Goal: Complete application form: Complete application form

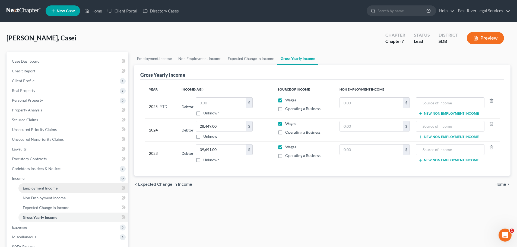
click at [33, 190] on span "Employment Income" at bounding box center [40, 188] width 35 height 5
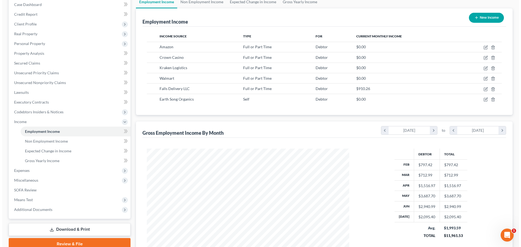
scroll to position [56, 0]
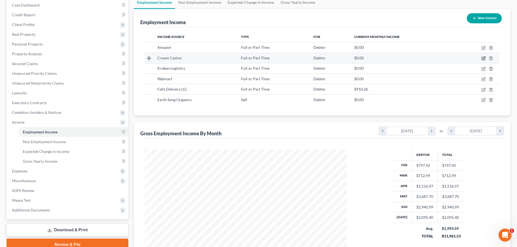
click at [483, 58] on icon "button" at bounding box center [483, 58] width 4 height 4
select select "0"
select select "43"
select select "0"
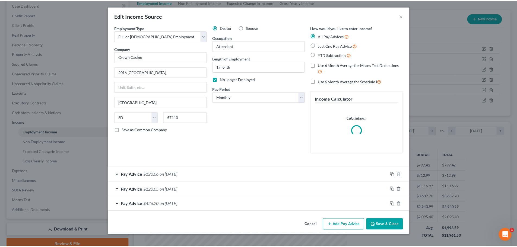
scroll to position [102, 215]
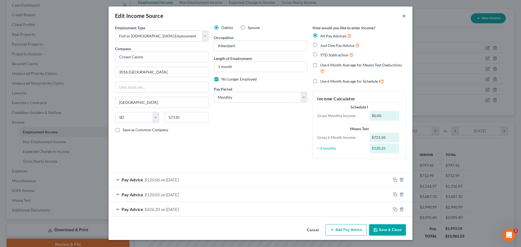
click at [402, 18] on button "×" at bounding box center [404, 15] width 4 height 7
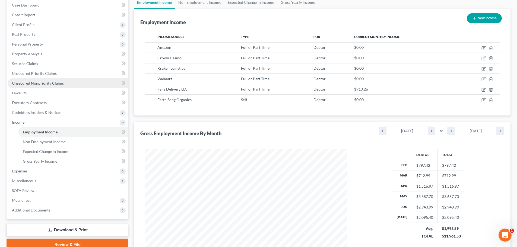
scroll to position [0, 0]
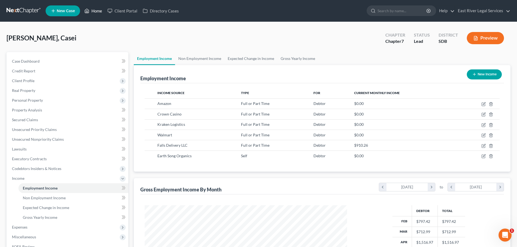
click at [99, 13] on link "Home" at bounding box center [93, 11] width 23 height 10
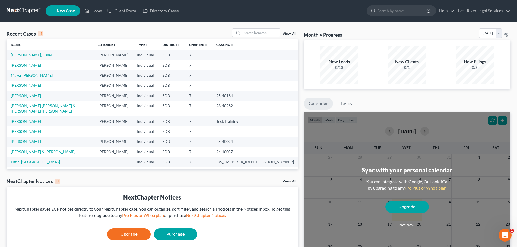
click at [28, 85] on link "[PERSON_NAME]" at bounding box center [26, 85] width 30 height 5
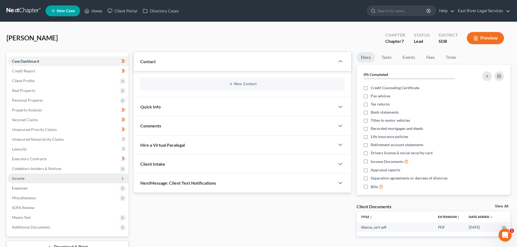
click at [27, 179] on span "Income" at bounding box center [68, 179] width 121 height 10
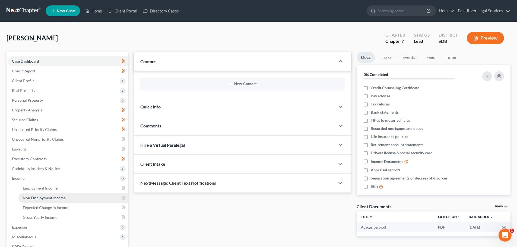
click at [55, 197] on span "Non Employment Income" at bounding box center [44, 198] width 43 height 5
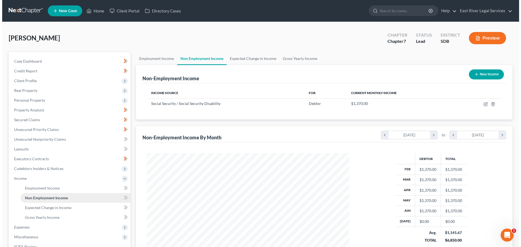
scroll to position [101, 213]
click at [484, 76] on button "New Income" at bounding box center [483, 74] width 35 height 10
select select "0"
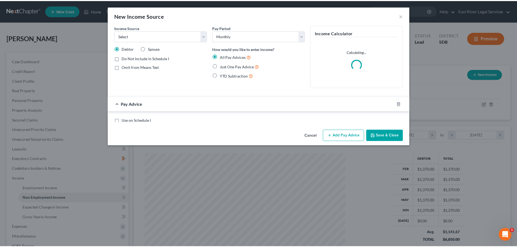
scroll to position [102, 215]
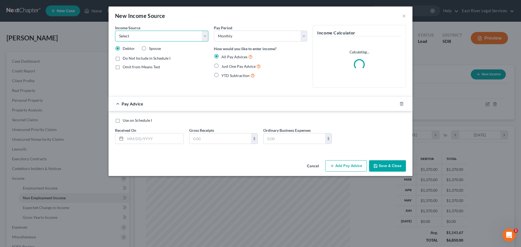
click at [172, 40] on select "Select Unemployment Disability (from employer) Pension Retirement Social Securi…" at bounding box center [161, 36] width 93 height 11
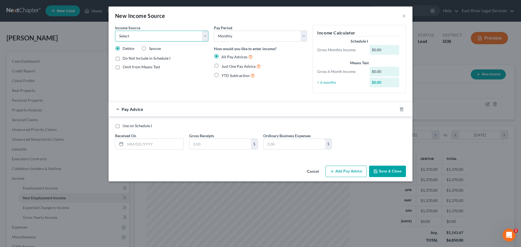
select select "5"
click at [115, 31] on select "Select Unemployment Disability (from employer) Pension Retirement Social Securi…" at bounding box center [161, 36] width 93 height 11
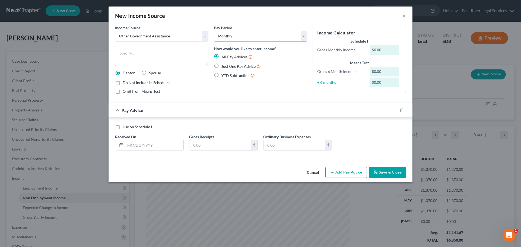
click at [233, 35] on select "Select Monthly Twice Monthly Every Other Week Weekly" at bounding box center [260, 36] width 93 height 11
click at [199, 94] on div "Omit from Means Test" at bounding box center [161, 91] width 93 height 5
click at [196, 87] on div "Do Not Include in Schedule I Omit from Means Test" at bounding box center [161, 87] width 93 height 14
click at [310, 171] on button "Cancel" at bounding box center [312, 172] width 21 height 11
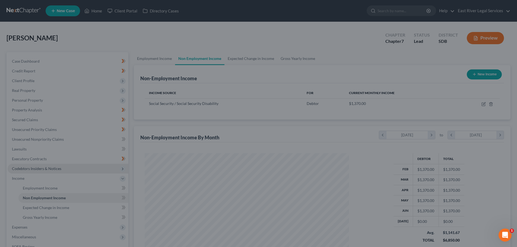
scroll to position [271091, 270979]
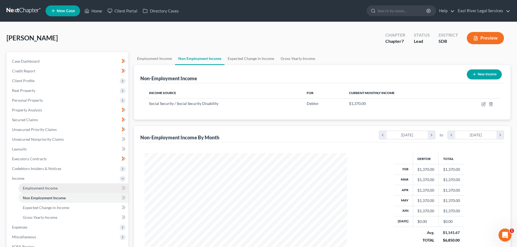
click at [59, 190] on link "Employment Income" at bounding box center [73, 188] width 110 height 10
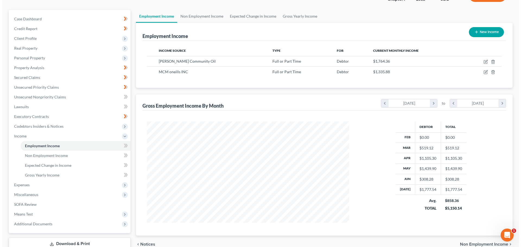
scroll to position [80, 0]
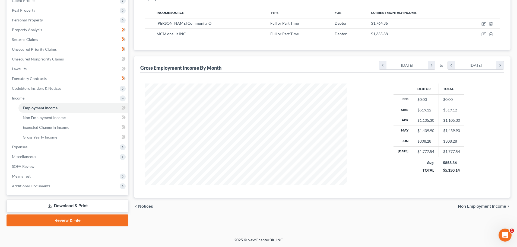
click at [200, 190] on div "Debtor Total Feb $0.00 $0.00 Mar $519.12 $519.12 Apr $1,105.30 $1,105.30 May $1…" at bounding box center [321, 135] width 363 height 125
click at [38, 107] on span "Employment Income" at bounding box center [40, 107] width 35 height 5
click at [483, 34] on icon "button" at bounding box center [483, 34] width 2 height 2
select select "0"
select select "43"
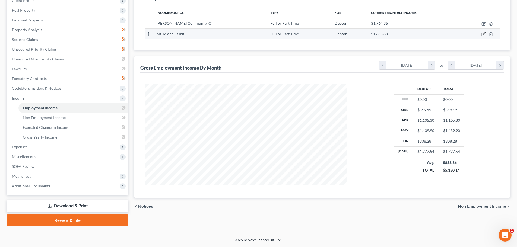
select select "3"
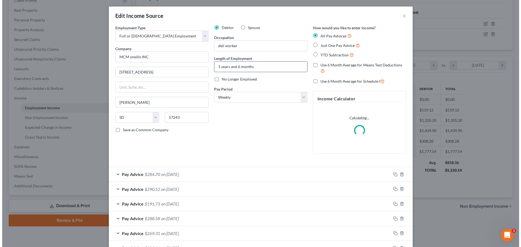
scroll to position [102, 215]
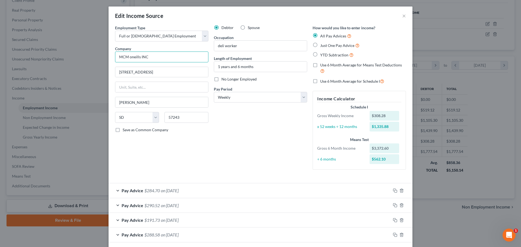
click at [123, 56] on input "MCM oneills INC" at bounding box center [161, 57] width 93 height 11
type input "MDM oneills INC"
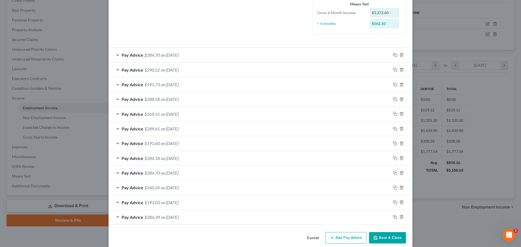
scroll to position [143, 0]
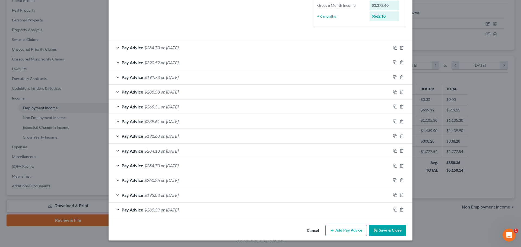
click at [344, 231] on button "Add Pay Advice" at bounding box center [345, 230] width 41 height 11
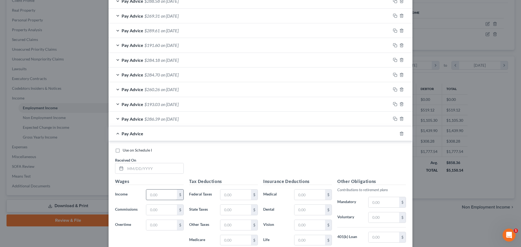
scroll to position [251, 0]
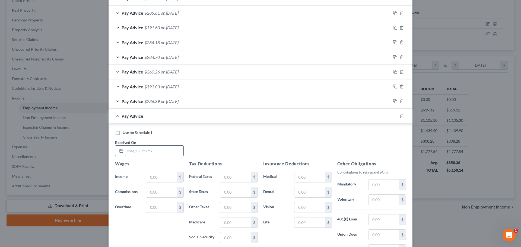
click at [125, 150] on input "text" at bounding box center [154, 151] width 58 height 10
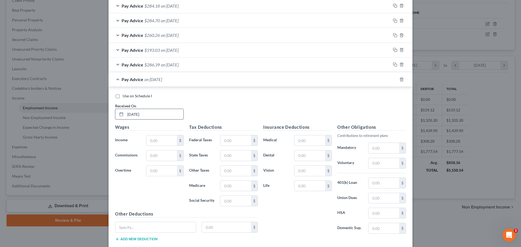
scroll to position [306, 0]
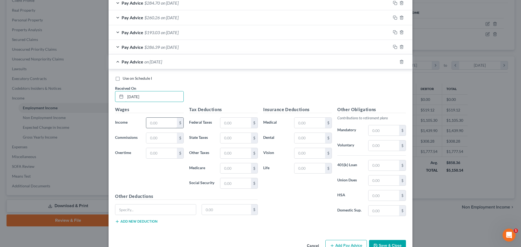
type input "[DATE]"
click at [152, 125] on input "text" at bounding box center [161, 123] width 31 height 10
click at [151, 120] on input "text" at bounding box center [161, 123] width 31 height 10
type input "312.20"
click at [152, 169] on div "Wages Income * 312.20 $ Commissions $ Overtime $" at bounding box center [149, 149] width 74 height 87
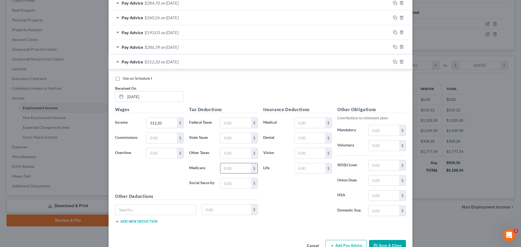
click at [236, 169] on input "text" at bounding box center [235, 168] width 31 height 10
click at [220, 186] on input "text" at bounding box center [235, 183] width 31 height 10
type input "19.35"
click at [226, 172] on input "text" at bounding box center [235, 168] width 31 height 10
type input "4.52"
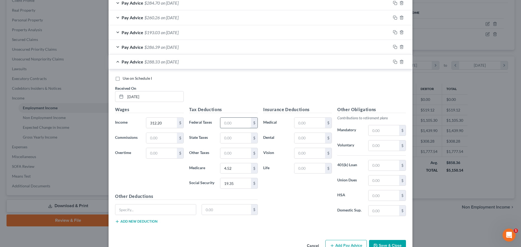
click at [227, 119] on input "text" at bounding box center [235, 123] width 31 height 10
click at [123, 181] on div "Wages Income * 312.20 $ Commissions $ Overtime $" at bounding box center [149, 149] width 74 height 87
click at [230, 123] on input "text" at bounding box center [235, 123] width 31 height 10
type input "1.87"
click at [279, 197] on div "Insurance Deductions Medical $ Dental $ Vision $ Life $" at bounding box center [297, 163] width 74 height 114
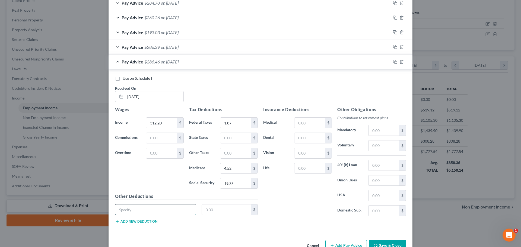
click at [126, 209] on input "text" at bounding box center [155, 209] width 81 height 10
click at [142, 181] on div "Wages Income * 312.20 $ Commissions $ Overtime $" at bounding box center [149, 149] width 74 height 87
click at [188, 230] on div "Use on Schedule I Received On * [DATE] Wages Income * 312.20 $ Commissions $ Ov…" at bounding box center [260, 150] width 304 height 163
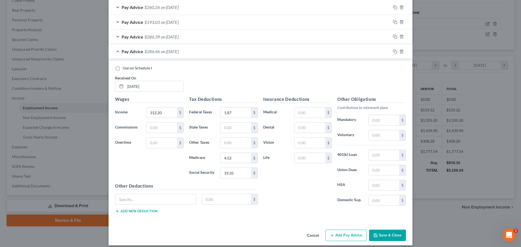
scroll to position [321, 0]
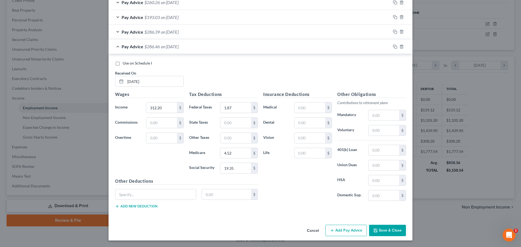
click at [135, 197] on input "text" at bounding box center [155, 194] width 81 height 10
click at [158, 193] on input "text" at bounding box center [155, 194] width 81 height 10
type input "[US_STATE] Administrive Fee"
drag, startPoint x: 158, startPoint y: 193, endPoint x: 148, endPoint y: 196, distance: 11.4
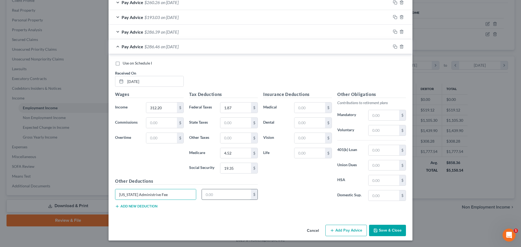
drag, startPoint x: 148, startPoint y: 196, endPoint x: 239, endPoint y: 198, distance: 91.7
click at [239, 198] on input "text" at bounding box center [226, 194] width 49 height 10
type input "0.06"
click at [147, 206] on button "Add new deduction" at bounding box center [136, 206] width 42 height 4
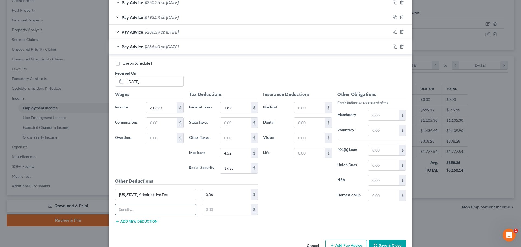
click at [139, 213] on input "text" at bounding box center [155, 209] width 81 height 10
type input "[US_STATE] Employer Investment Fee"
type input "1.65"
click at [216, 213] on input "1.65" at bounding box center [226, 209] width 49 height 10
type input "[US_STATE] Employer Investment Fee"
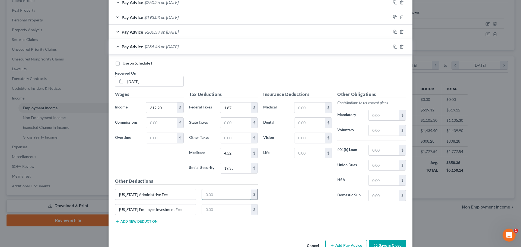
click at [221, 197] on input "text" at bounding box center [226, 194] width 49 height 10
type input "0.06"
type input "1.65"
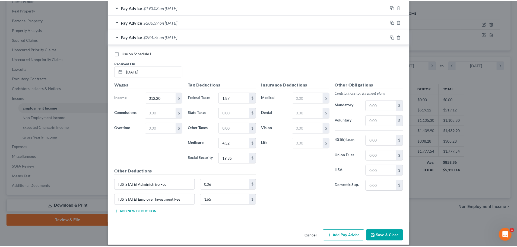
scroll to position [336, 0]
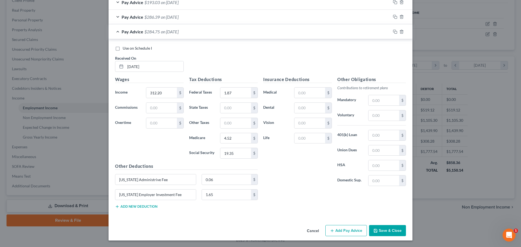
click at [384, 235] on button "Save & Close" at bounding box center [387, 230] width 37 height 11
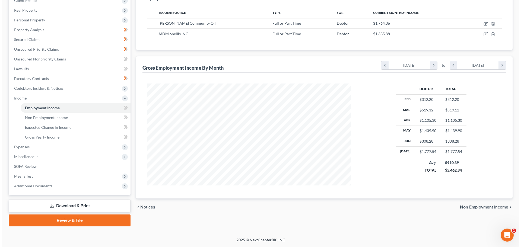
scroll to position [271091, 270979]
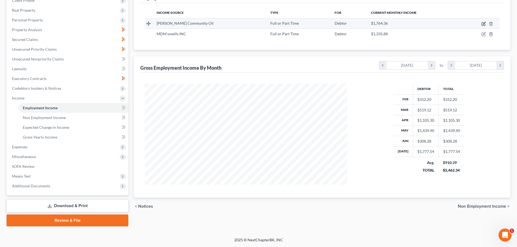
click at [482, 25] on icon "button" at bounding box center [483, 24] width 4 height 4
select select "0"
select select "43"
select select "2"
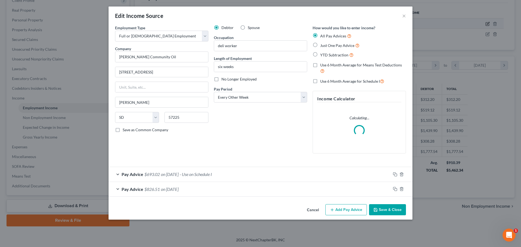
scroll to position [102, 215]
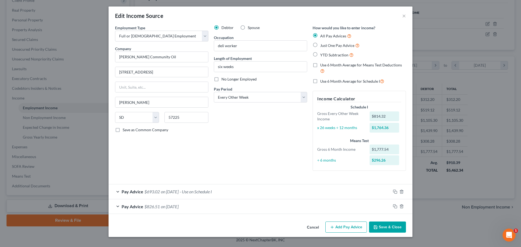
click at [117, 206] on div "Pay Advice $826.51 on [DATE]" at bounding box center [249, 206] width 282 height 14
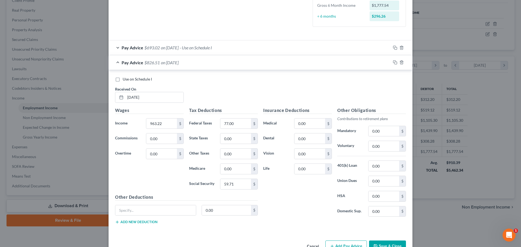
scroll to position [160, 0]
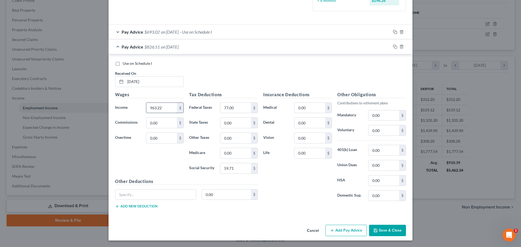
click at [168, 108] on input "963.22" at bounding box center [161, 108] width 31 height 10
click at [238, 107] on input "77.00" at bounding box center [235, 108] width 31 height 10
click at [235, 167] on input "59.71" at bounding box center [235, 168] width 31 height 10
click at [239, 155] on input "0.00" at bounding box center [235, 153] width 31 height 10
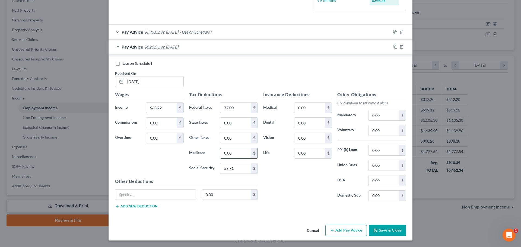
click at [237, 153] on input "0.00" at bounding box center [235, 153] width 31 height 10
click at [211, 153] on label "Medicare" at bounding box center [201, 153] width 31 height 11
click at [194, 152] on label "Medicare" at bounding box center [201, 153] width 31 height 11
click at [243, 154] on input "0.00" at bounding box center [235, 153] width 31 height 10
click at [117, 32] on div "Pay Advice $693.02 on [DATE] - Use on Schedule I" at bounding box center [249, 32] width 282 height 14
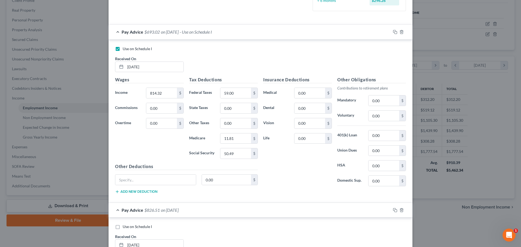
click at [117, 30] on div "Pay Advice $693.02 on [DATE] - Use on Schedule I" at bounding box center [249, 32] width 282 height 14
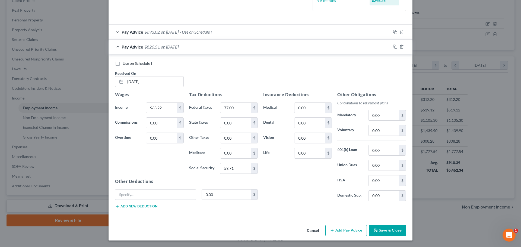
click at [115, 47] on div "Pay Advice $826.51 on [DATE]" at bounding box center [249, 47] width 282 height 14
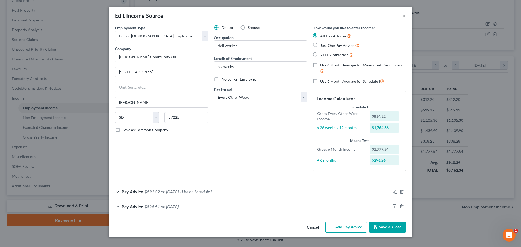
scroll to position [0, 0]
click at [116, 205] on div "Pay Advice $826.51 on [DATE]" at bounding box center [249, 206] width 282 height 14
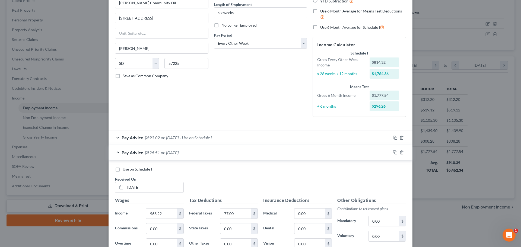
scroll to position [136, 0]
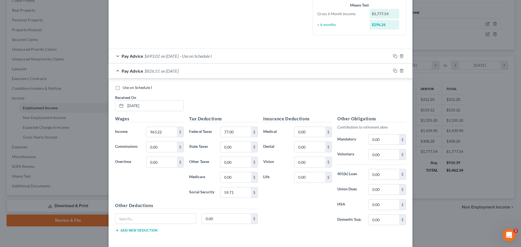
click at [114, 71] on div "Pay Advice $826.51 on [DATE]" at bounding box center [249, 71] width 282 height 14
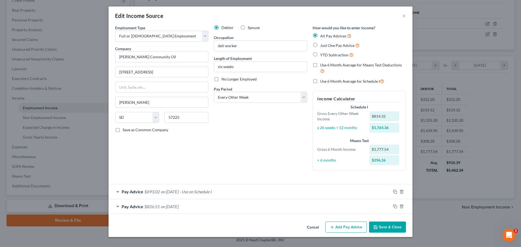
scroll to position [0, 0]
click at [346, 229] on button "Add Pay Advice" at bounding box center [345, 227] width 41 height 11
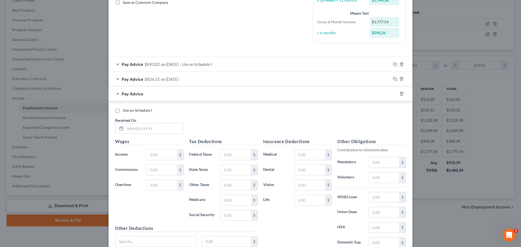
scroll to position [163, 0]
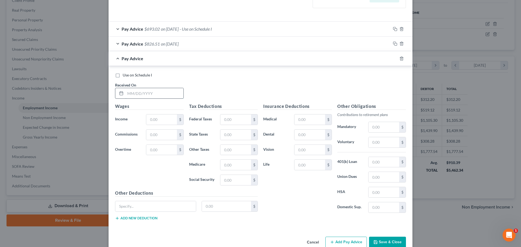
click at [126, 92] on input "text" at bounding box center [154, 93] width 58 height 10
click at [124, 120] on span "Income" at bounding box center [121, 119] width 12 height 5
click at [150, 119] on input "text" at bounding box center [161, 119] width 31 height 10
type input "809.44"
click at [224, 120] on input "text" at bounding box center [235, 119] width 31 height 10
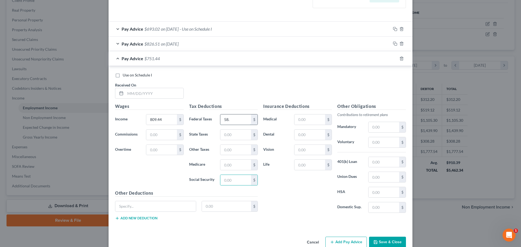
click at [230, 122] on input "58." at bounding box center [235, 119] width 31 height 10
type input "58.00"
click at [239, 181] on input "text" at bounding box center [235, 180] width 31 height 10
type input "50.19"
click at [223, 167] on input "text" at bounding box center [235, 165] width 31 height 10
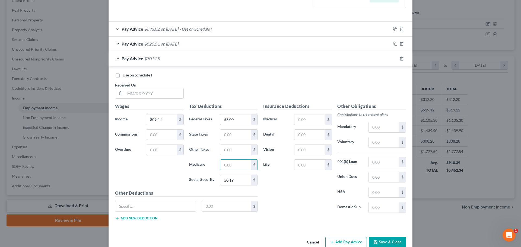
click at [116, 43] on div "Pay Advice $826.51 on [DATE]" at bounding box center [249, 44] width 282 height 14
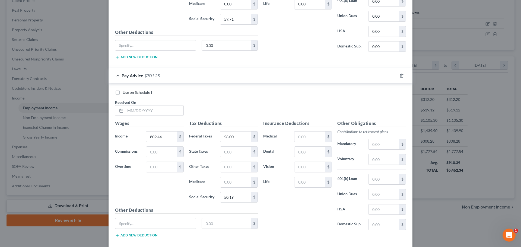
scroll to position [325, 0]
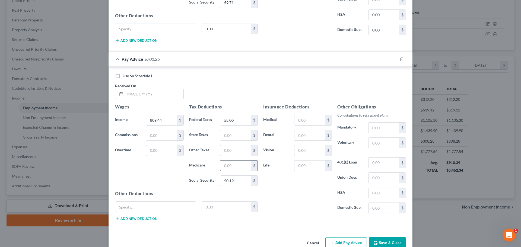
click at [226, 165] on input "text" at bounding box center [235, 166] width 31 height 10
type input "11.74"
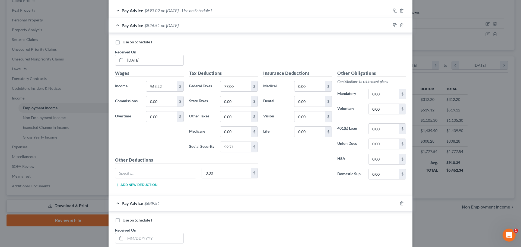
scroll to position [163, 0]
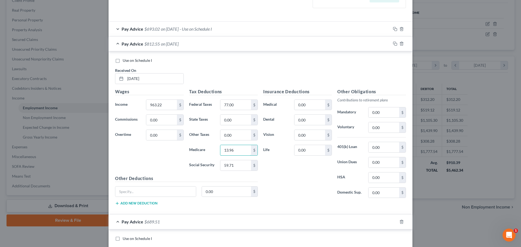
type input "13.96"
click at [160, 160] on div "Wages Income * 963.22 $ Commissions 0.00 $ Overtime 0.00 $" at bounding box center [149, 131] width 74 height 87
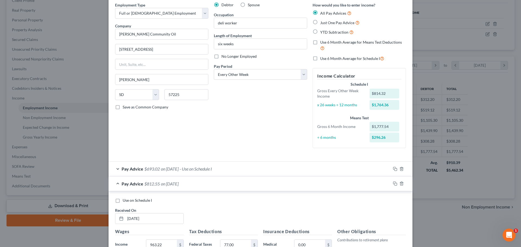
scroll to position [0, 0]
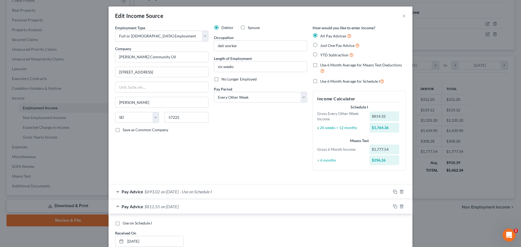
click at [116, 192] on div "Pay Advice $693.02 on [DATE] - Use on Schedule I" at bounding box center [249, 191] width 282 height 14
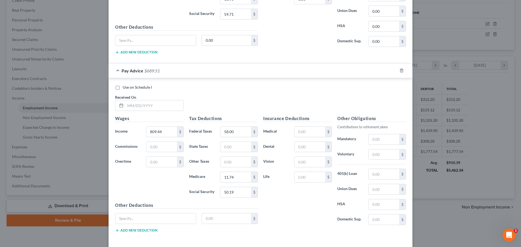
scroll to position [488, 0]
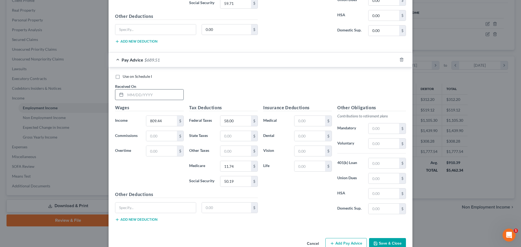
click at [126, 96] on input "text" at bounding box center [154, 94] width 58 height 10
click at [280, 198] on div "Insurance Deductions Medical $ Dental $ Vision $ Life $" at bounding box center [297, 161] width 74 height 114
click at [131, 95] on input "text" at bounding box center [154, 94] width 58 height 10
click at [116, 177] on div "Wages Income * 809.44 $ Commissions $ Overtime $" at bounding box center [149, 147] width 74 height 87
click at [126, 95] on input "text" at bounding box center [154, 94] width 58 height 10
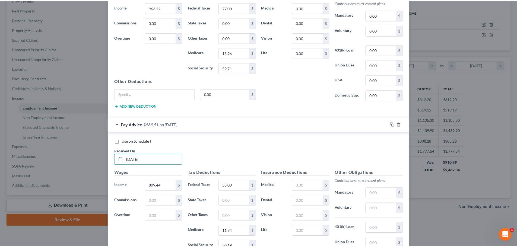
scroll to position [501, 0]
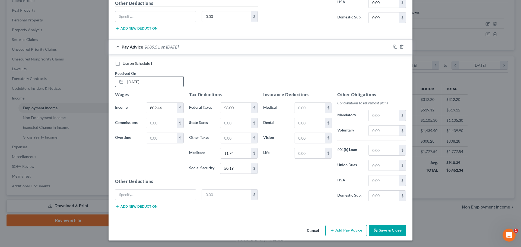
click at [149, 82] on input "[DATE]" at bounding box center [154, 81] width 58 height 10
drag, startPoint x: 149, startPoint y: 82, endPoint x: 111, endPoint y: 82, distance: 37.7
click at [112, 82] on div "Received On * [DATE]" at bounding box center [149, 79] width 74 height 17
type input "6"
type input "[DATE]"
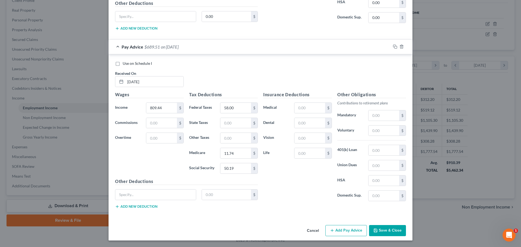
click at [325, 214] on div "Use on Schedule I Received On * [DATE] Wages Income * 809.44 $ Commissions $ Ov…" at bounding box center [260, 135] width 304 height 163
click at [382, 232] on button "Save & Close" at bounding box center [387, 230] width 37 height 11
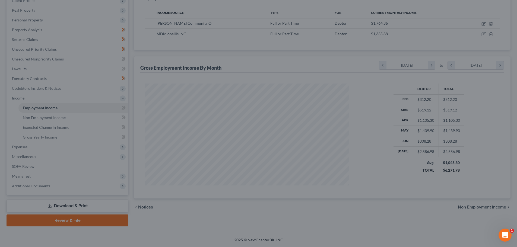
scroll to position [271091, 270979]
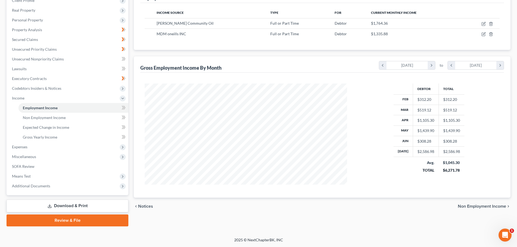
click at [452, 191] on div "Debtor Total Feb $312.20 $312.20 Mar $519.12 $519.12 Apr $1,105.30 $1,105.30 Ma…" at bounding box center [321, 135] width 363 height 125
click at [26, 147] on span "Expenses" at bounding box center [19, 147] width 15 height 5
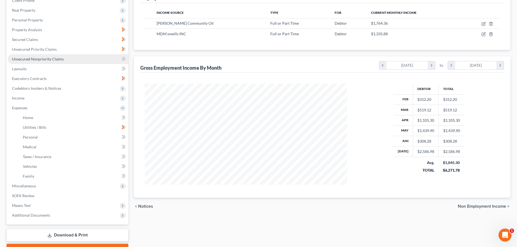
click at [32, 59] on span "Unsecured Nonpriority Claims" at bounding box center [38, 59] width 52 height 5
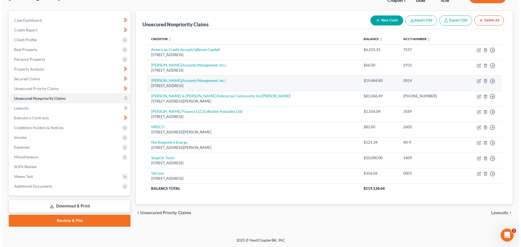
scroll to position [41, 0]
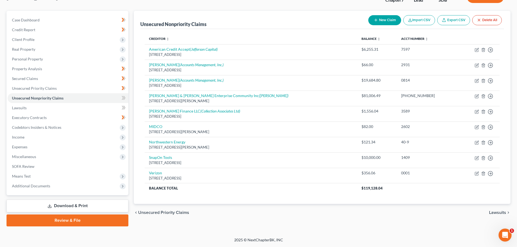
click at [380, 21] on button "New Claim" at bounding box center [384, 20] width 33 height 10
select select "0"
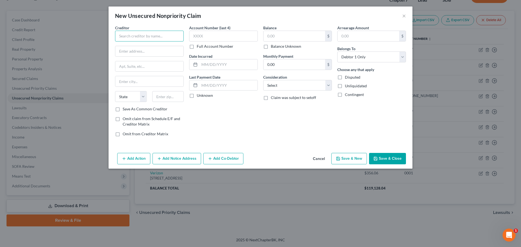
click at [133, 36] on input "text" at bounding box center [149, 36] width 69 height 11
type input "n"
type input "NorthWestern Energy"
click at [200, 65] on input "text" at bounding box center [228, 64] width 58 height 10
type input "[DATE]"
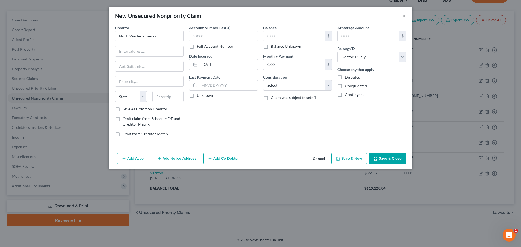
click at [277, 37] on input "text" at bounding box center [294, 36] width 62 height 10
type input "121.34"
click at [200, 34] on input "text" at bounding box center [223, 36] width 69 height 11
type input "4409"
click at [120, 52] on input "text" at bounding box center [149, 51] width 68 height 10
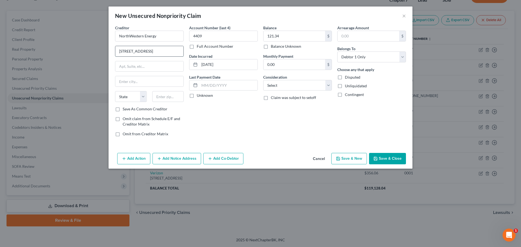
type input "[STREET_ADDRESS]"
type input "59701"
type input "Butte"
select select "27"
click at [226, 120] on div "Account Number (last 4) 4409 Full Account Number Date Incurred [DATE] Last Paym…" at bounding box center [223, 83] width 74 height 116
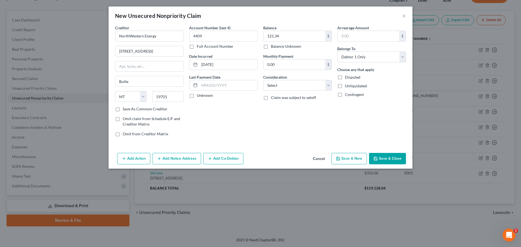
click at [355, 161] on button "Save & New" at bounding box center [349, 158] width 36 height 11
select select "0"
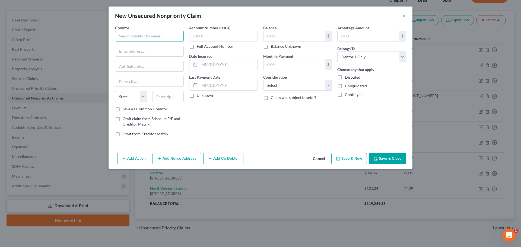
click at [122, 39] on input "text" at bounding box center [149, 36] width 69 height 11
type input "[GEOGRAPHIC_DATA][US_STATE] Tollway Athourity"
drag, startPoint x: 158, startPoint y: 36, endPoint x: 143, endPoint y: 37, distance: 14.4
click at [143, 37] on input "[GEOGRAPHIC_DATA][US_STATE] Tollway Athourity" at bounding box center [149, 36] width 69 height 11
click at [273, 35] on input "text" at bounding box center [294, 36] width 62 height 10
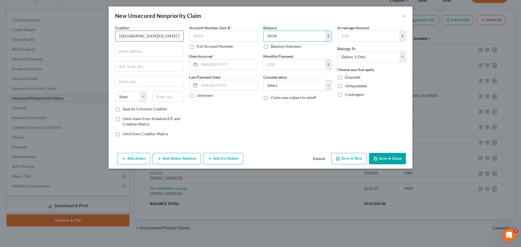
type input "58.04"
drag, startPoint x: 159, startPoint y: 34, endPoint x: 156, endPoint y: 36, distance: 3.3
type input "North [US_STATE] Tollway Authority"
click at [210, 36] on input "text" at bounding box center [223, 36] width 69 height 11
click at [197, 46] on label "Full Account Number" at bounding box center [215, 46] width 37 height 5
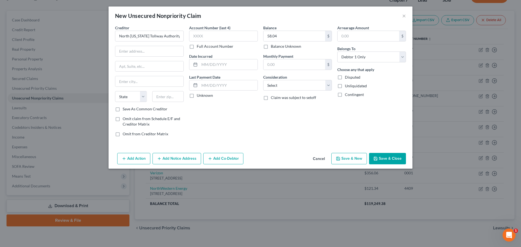
click at [199, 46] on input "Full Account Number" at bounding box center [201, 46] width 4 height 4
click at [194, 37] on input "text" at bounding box center [223, 36] width 69 height 11
type input "5922054"
drag, startPoint x: 172, startPoint y: 37, endPoint x: 114, endPoint y: 34, distance: 58.1
click at [114, 34] on div "Creditor * [GEOGRAPHIC_DATA][US_STATE] Tollway Authority State [US_STATE] AK AR…" at bounding box center [149, 83] width 74 height 116
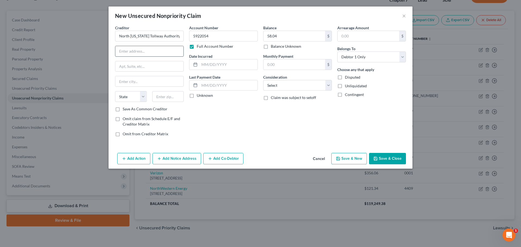
click at [153, 52] on input "text" at bounding box center [149, 51] width 68 height 10
click at [170, 158] on button "Add Notice Address" at bounding box center [176, 158] width 49 height 11
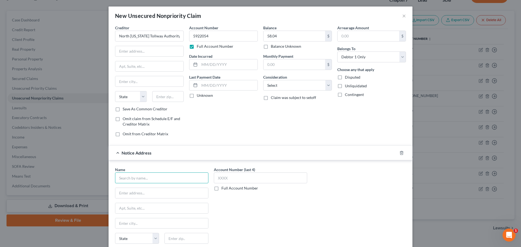
click at [133, 176] on input "text" at bounding box center [161, 177] width 93 height 11
click at [144, 178] on input "[PERSON_NAME] and Asc Inc" at bounding box center [161, 177] width 93 height 11
click at [119, 179] on input "[PERSON_NAME] and Assc Inc" at bounding box center [161, 177] width 93 height 11
click at [122, 194] on input "text" at bounding box center [161, 193] width 93 height 10
type input "[PERSON_NAME] and Assc Inc"
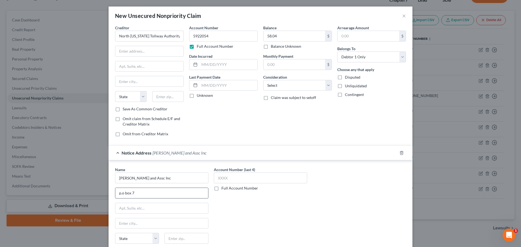
type input "p.o box 7"
type input "01845"
type input "[GEOGRAPHIC_DATA]"
select select "22"
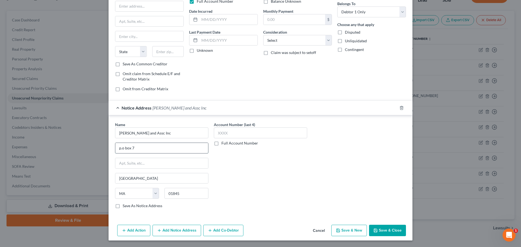
click at [120, 149] on input "p.o box 7" at bounding box center [161, 148] width 93 height 10
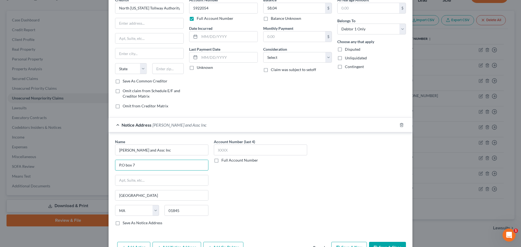
scroll to position [0, 0]
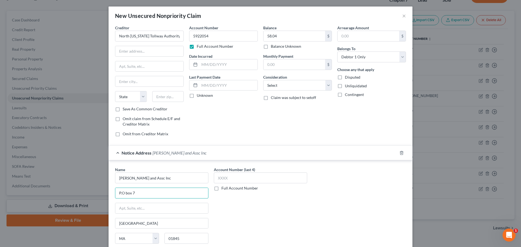
type input "P.O box 7"
click at [225, 177] on input "text" at bounding box center [260, 177] width 93 height 11
type input "1258"
click at [221, 187] on label "Full Account Number" at bounding box center [239, 187] width 37 height 5
click at [223, 187] on input "Full Account Number" at bounding box center [225, 187] width 4 height 4
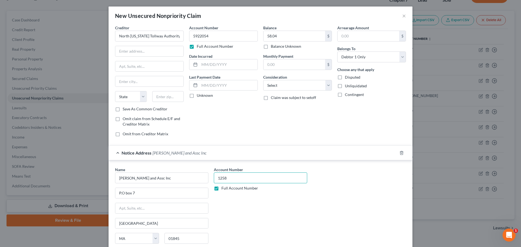
click at [235, 178] on input "1258" at bounding box center [260, 177] width 93 height 11
type input "1"
click at [203, 87] on input "text" at bounding box center [228, 85] width 58 height 10
type input "[DATE]"
click at [123, 51] on input "text" at bounding box center [149, 51] width 68 height 10
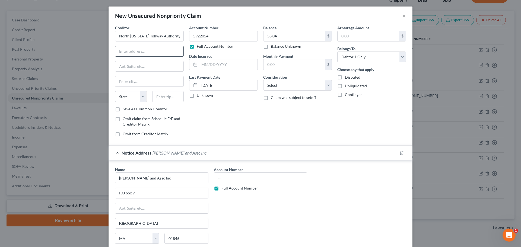
paste input "P.O. Box 260928 Plano"
type input "P.O. Box 260928"
click at [167, 95] on input "text" at bounding box center [168, 96] width 32 height 11
paste input "75026"
type input "75026"
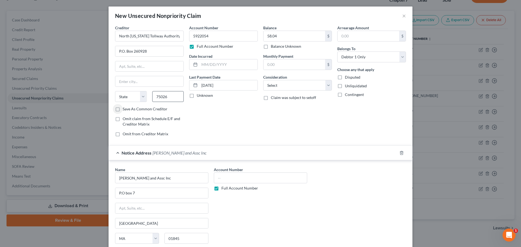
type input "Plano"
select select "45"
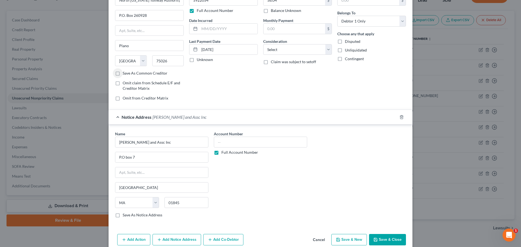
scroll to position [45, 0]
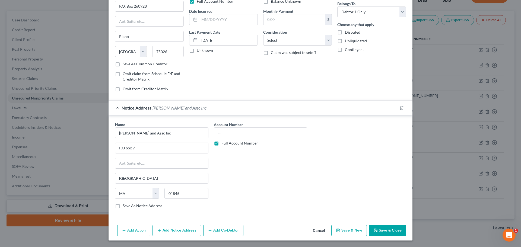
click at [342, 229] on button "Save & New" at bounding box center [349, 230] width 36 height 11
select select "0"
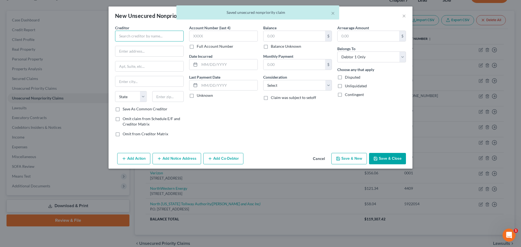
click at [130, 40] on input "text" at bounding box center [149, 36] width 69 height 11
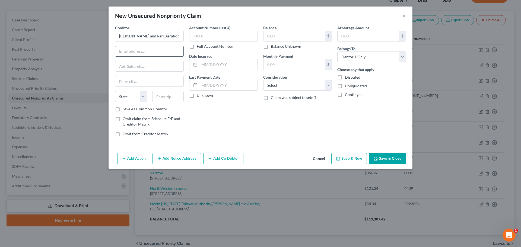
click at [132, 51] on input "text" at bounding box center [149, 51] width 68 height 10
type input "[PERSON_NAME] and Refrigeration"
click at [208, 32] on input "text" at bounding box center [223, 36] width 69 height 11
click at [145, 51] on input "text" at bounding box center [149, 51] width 68 height 10
drag, startPoint x: 142, startPoint y: 50, endPoint x: 94, endPoint y: 56, distance: 48.6
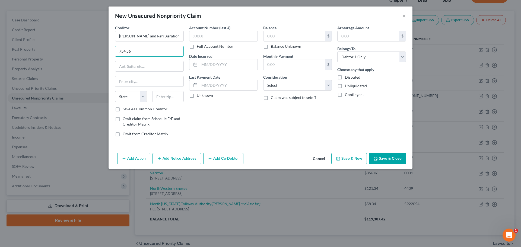
click at [94, 56] on div "New Unsecured Nonpriority Claim × Creditor * [PERSON_NAME] Heating and Refriger…" at bounding box center [260, 123] width 521 height 247
type input "754.56"
click at [294, 36] on input "text" at bounding box center [294, 36] width 62 height 10
paste input "754.56"
type input "754.56"
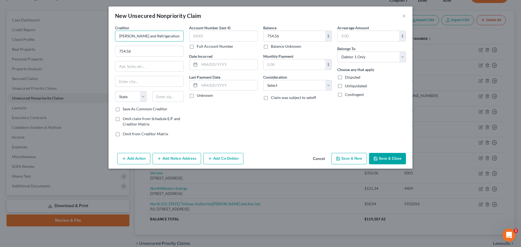
drag, startPoint x: 179, startPoint y: 37, endPoint x: 138, endPoint y: 21, distance: 43.7
click at [94, 36] on div "New Unsecured Nonpriority Claim × Creditor * [PERSON_NAME] Heating and Refriger…" at bounding box center [260, 123] width 521 height 247
drag, startPoint x: 132, startPoint y: 51, endPoint x: 52, endPoint y: 50, distance: 79.7
click at [55, 50] on div "New Unsecured Nonpriority Claim × Creditor * [PERSON_NAME] Heating and Refriger…" at bounding box center [260, 123] width 521 height 247
paste input "[STREET_ADDRESS]"
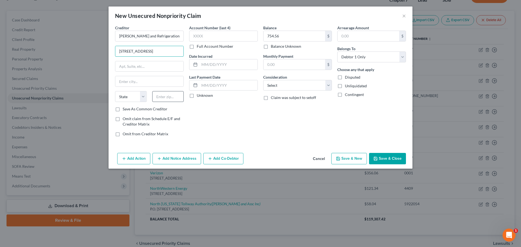
type input "[STREET_ADDRESS]"
click at [160, 96] on input "text" at bounding box center [168, 96] width 32 height 11
type input "57469"
type input "Redfield"
select select "43"
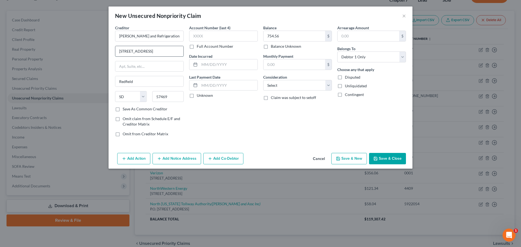
drag, startPoint x: 179, startPoint y: 51, endPoint x: 147, endPoint y: 54, distance: 31.9
click at [147, 54] on input "[STREET_ADDRESS]" at bounding box center [149, 51] width 68 height 10
type input "[STREET_ADDRESS]"
click at [178, 157] on button "Add Notice Address" at bounding box center [176, 158] width 49 height 11
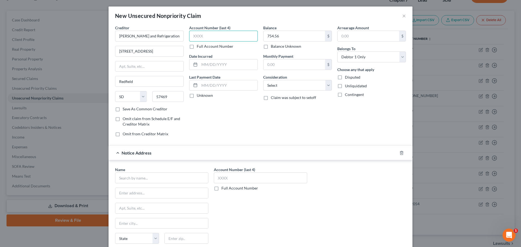
click at [212, 36] on input "text" at bounding box center [223, 36] width 69 height 11
click at [197, 46] on label "Full Account Number" at bounding box center [215, 46] width 37 height 5
click at [199, 46] on input "Full Account Number" at bounding box center [201, 46] width 4 height 4
click at [193, 40] on input "text" at bounding box center [223, 36] width 69 height 11
type input "1443932"
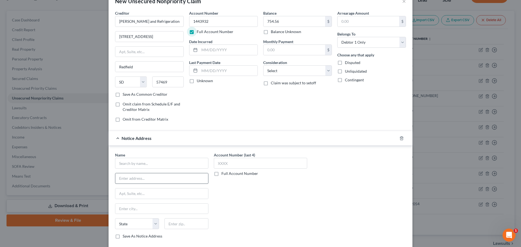
scroll to position [27, 0]
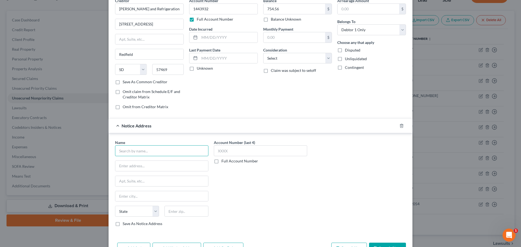
click at [128, 154] on input "text" at bounding box center [161, 150] width 93 height 11
click at [117, 152] on input "united Accounts Inc" at bounding box center [161, 150] width 93 height 11
type input "United Accounts Inc"
type input "9239"
type input "58106"
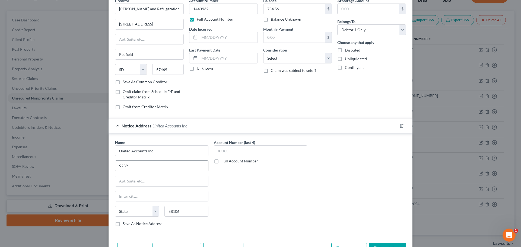
type input "Fargo"
select select "29"
click at [329, 187] on div "Name * United Accounts Inc [GEOGRAPHIC_DATA] [US_STATE] AK AR AZ CA CO [GEOGRAP…" at bounding box center [260, 185] width 296 height 91
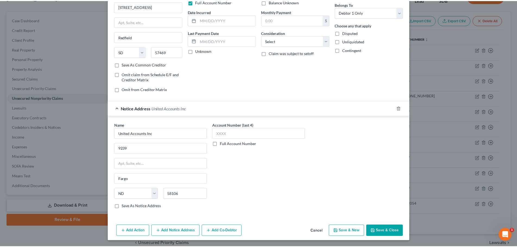
scroll to position [45, 0]
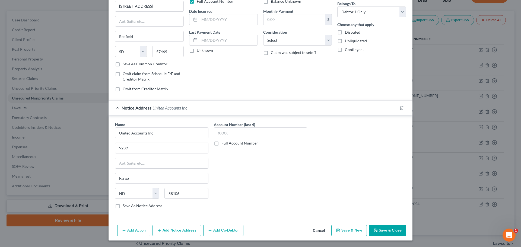
click at [353, 232] on button "Save & New" at bounding box center [349, 230] width 36 height 11
select select "0"
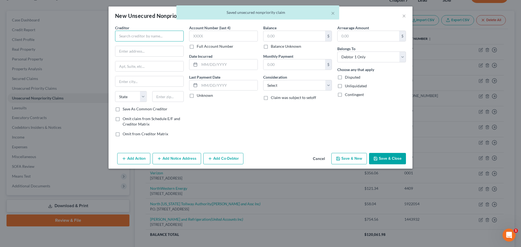
click at [147, 37] on input "text" at bounding box center [149, 36] width 69 height 11
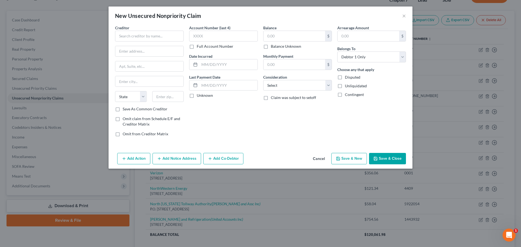
click at [254, 128] on div "Account Number (last 4) Full Account Number Date Incurred Last Payment Date Unk…" at bounding box center [223, 83] width 74 height 116
click at [403, 14] on button "×" at bounding box center [404, 15] width 4 height 7
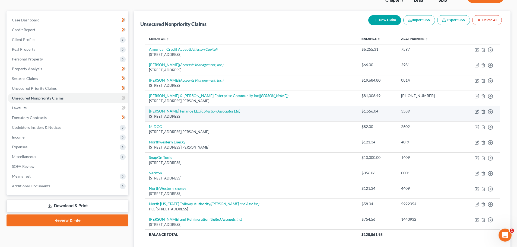
click at [210, 112] on icon "(Collection Associates Ltd)" at bounding box center [220, 111] width 40 height 5
select select "52"
select select "0"
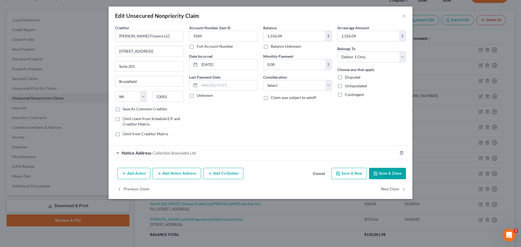
click at [119, 152] on div "Notice Address Collection Associates Ltd" at bounding box center [252, 153] width 289 height 14
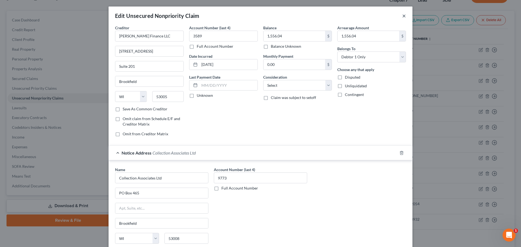
click at [402, 17] on button "×" at bounding box center [404, 15] width 4 height 7
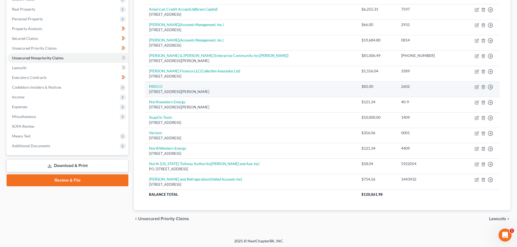
scroll to position [82, 0]
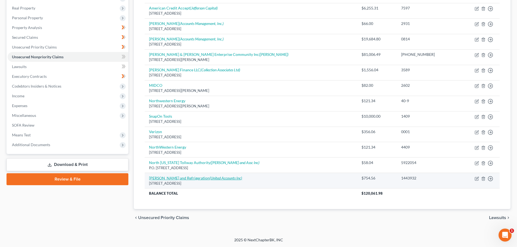
click at [175, 178] on link "[PERSON_NAME] Heating and Refrigeration (United Accounts Inc)" at bounding box center [195, 178] width 93 height 5
select select "43"
select select "0"
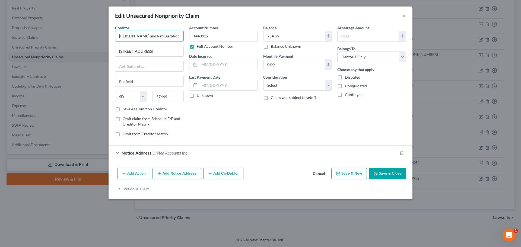
click at [120, 36] on input "[PERSON_NAME] and Refrigeration" at bounding box center [149, 36] width 69 height 11
type input "[PERSON_NAME] Heating and Refrigeration"
click at [379, 172] on button "Save & Close" at bounding box center [387, 173] width 37 height 11
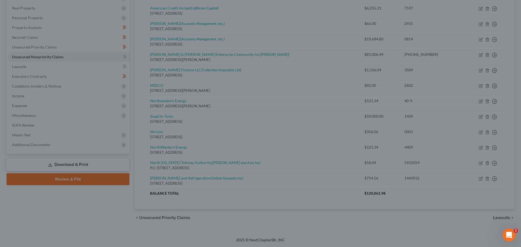
type input "0"
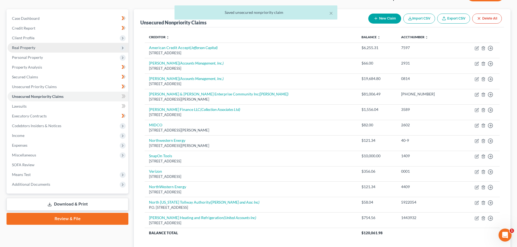
scroll to position [0, 0]
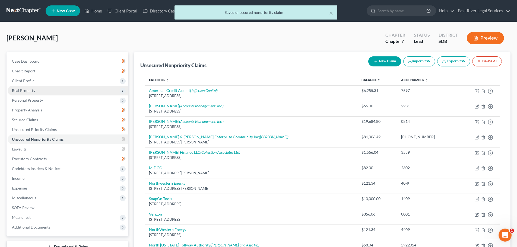
click at [26, 91] on span "Real Property" at bounding box center [23, 90] width 23 height 5
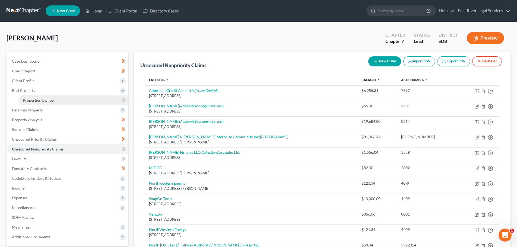
click at [29, 100] on span "Properties Owned" at bounding box center [38, 100] width 31 height 5
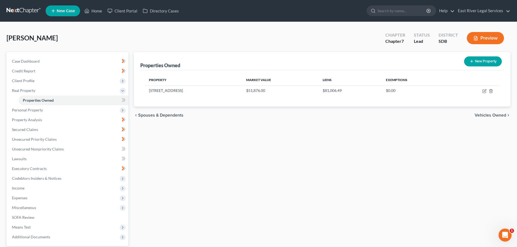
click at [490, 115] on span "Vehicles Owned" at bounding box center [489, 115] width 31 height 4
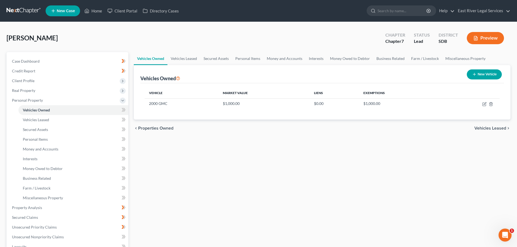
click at [490, 129] on span "Vehicles Leased" at bounding box center [490, 128] width 32 height 4
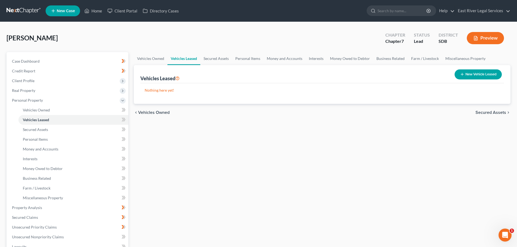
click at [490, 114] on span "Secured Assets" at bounding box center [490, 112] width 31 height 4
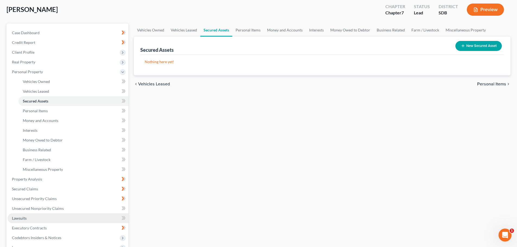
scroll to position [108, 0]
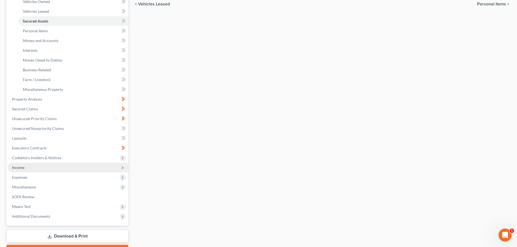
click at [26, 166] on span "Income" at bounding box center [68, 168] width 121 height 10
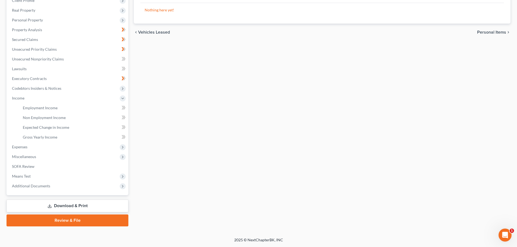
scroll to position [0, 0]
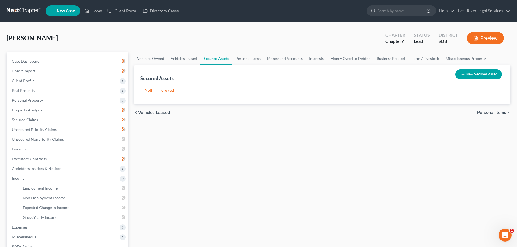
click at [488, 112] on span "Personal Items" at bounding box center [491, 112] width 29 height 4
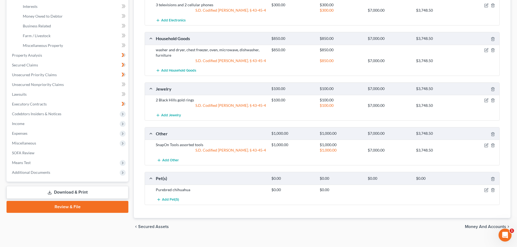
scroll to position [161, 0]
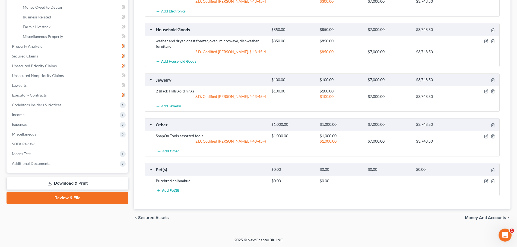
click at [484, 216] on span "Money and Accounts" at bounding box center [485, 218] width 41 height 4
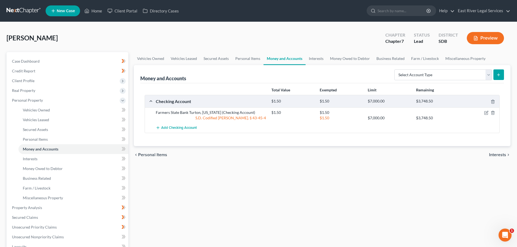
click at [491, 154] on span "Interests" at bounding box center [497, 155] width 17 height 4
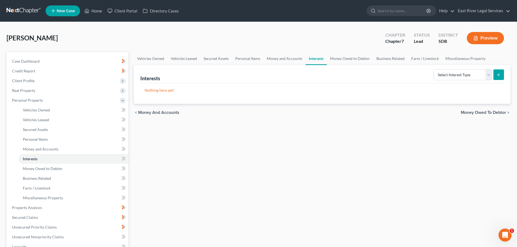
click at [470, 111] on span "Money Owed to Debtor" at bounding box center [482, 112] width 45 height 4
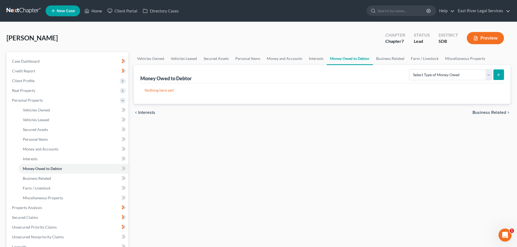
click at [488, 111] on span "Business Related" at bounding box center [489, 112] width 34 height 4
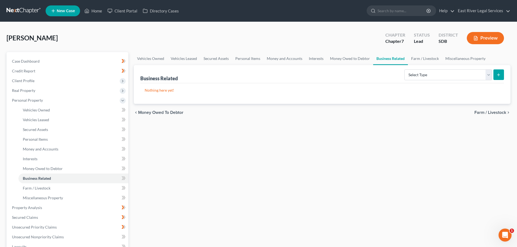
click at [490, 112] on span "Farm / Livestock" at bounding box center [490, 112] width 32 height 4
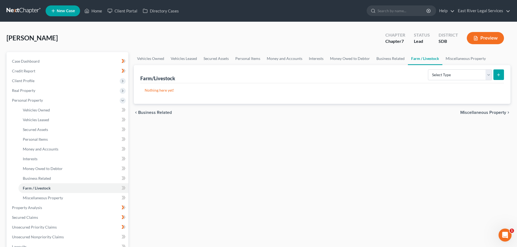
click at [490, 112] on span "Miscellaneous Property" at bounding box center [483, 112] width 46 height 4
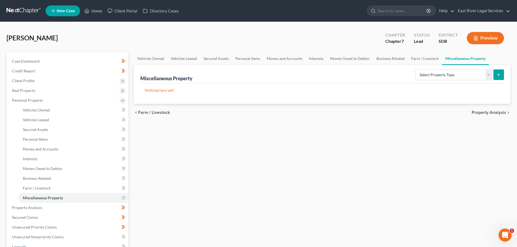
click at [490, 112] on span "Property Analysis" at bounding box center [488, 112] width 34 height 4
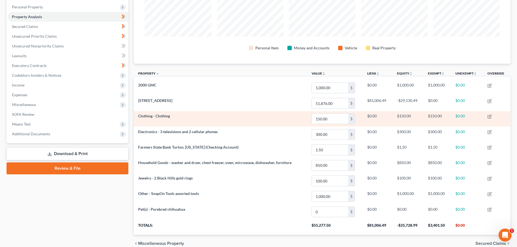
scroll to position [119, 0]
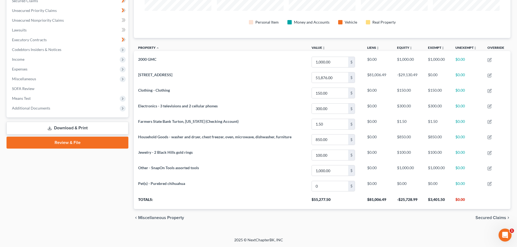
click at [478, 218] on span "Secured Claims" at bounding box center [490, 218] width 31 height 4
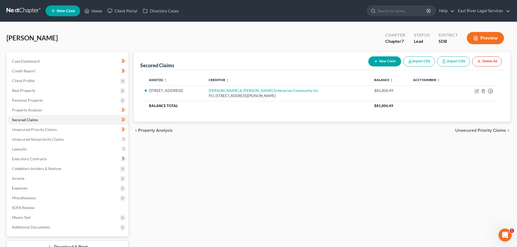
click at [464, 131] on span "Unsecured Priority Claims" at bounding box center [480, 130] width 51 height 4
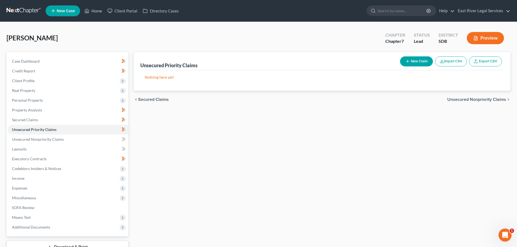
click at [466, 98] on span "Unsecured Nonpriority Claims" at bounding box center [476, 99] width 59 height 4
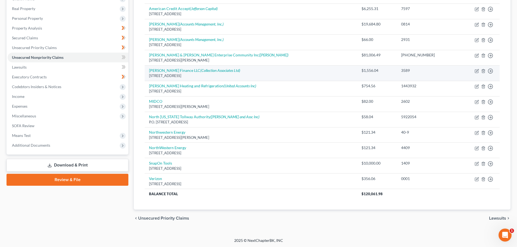
scroll to position [82, 0]
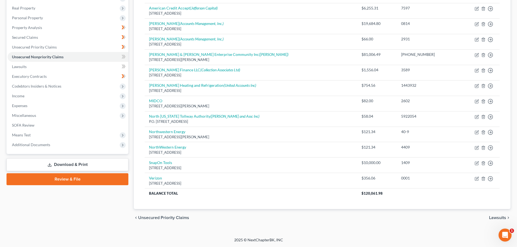
click at [497, 218] on span "Lawsuits" at bounding box center [497, 218] width 17 height 4
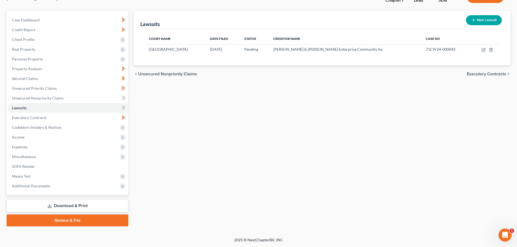
click at [493, 75] on span "Executory Contracts" at bounding box center [485, 74] width 39 height 4
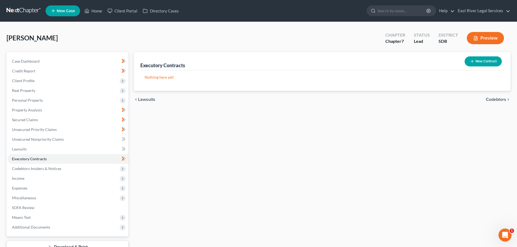
click at [497, 99] on span "Codebtors" at bounding box center [495, 99] width 20 height 4
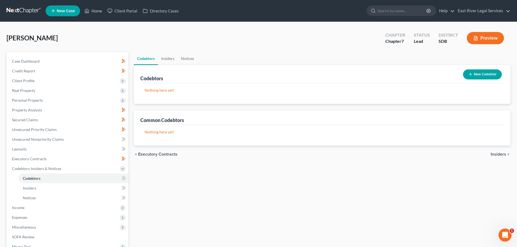
click at [493, 156] on span "Insiders" at bounding box center [497, 154] width 15 height 4
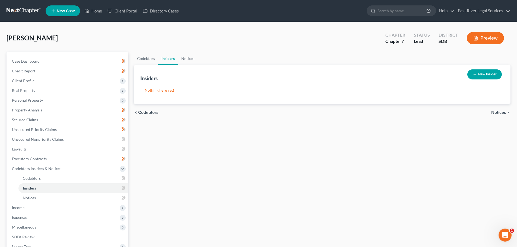
click at [503, 111] on span "Notices" at bounding box center [498, 112] width 15 height 4
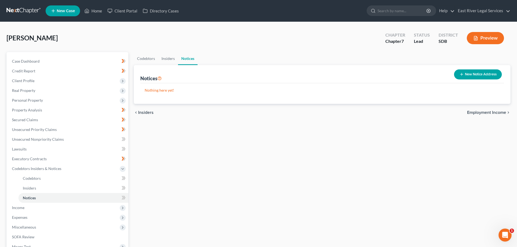
click at [494, 114] on span "Employment Income" at bounding box center [486, 112] width 39 height 4
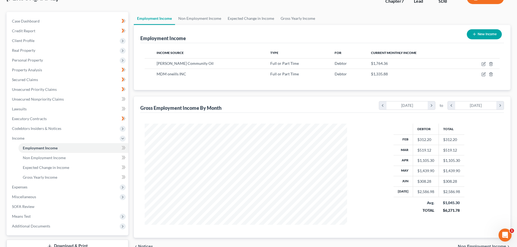
scroll to position [80, 0]
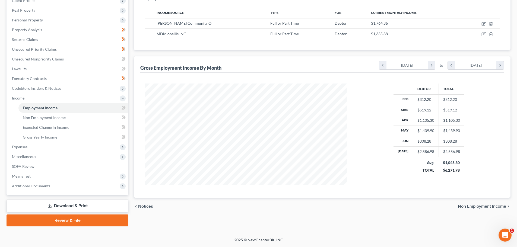
click at [491, 205] on span "Non Employment Income" at bounding box center [482, 206] width 48 height 4
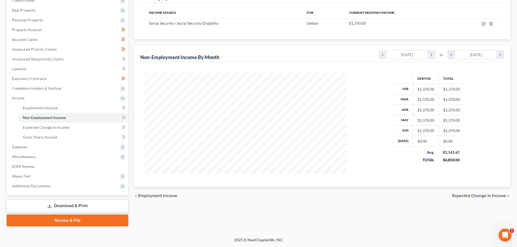
click at [473, 196] on span "Expected Change in Income" at bounding box center [479, 196] width 54 height 4
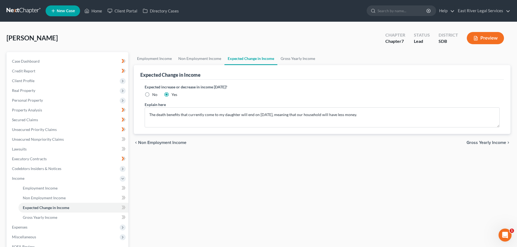
click at [493, 141] on span "Gross Yearly Income" at bounding box center [486, 142] width 40 height 4
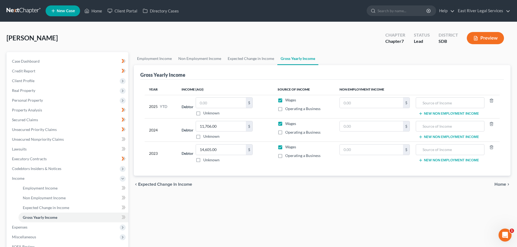
click at [265, 199] on div "Employment Income Non Employment Income Expected Change in Income Gross Yearly …" at bounding box center [322, 179] width 382 height 255
click at [261, 201] on div "Employment Income Non Employment Income Expected Change in Income Gross Yearly …" at bounding box center [322, 179] width 382 height 255
click at [502, 183] on span "Home" at bounding box center [500, 184] width 12 height 4
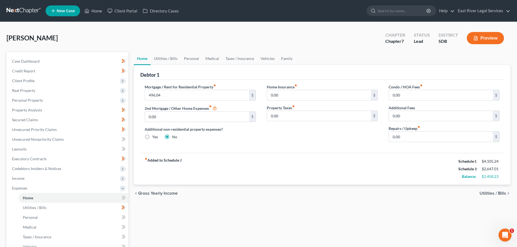
click at [362, 214] on div "Home Utilities / Bills Personal Medical Taxes / Insurance Vehicles Family Debto…" at bounding box center [322, 194] width 382 height 284
click at [501, 194] on span "Utilities / Bills" at bounding box center [492, 193] width 27 height 4
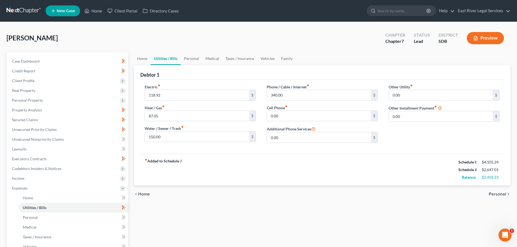
click at [148, 194] on span "Home" at bounding box center [144, 194] width 12 height 4
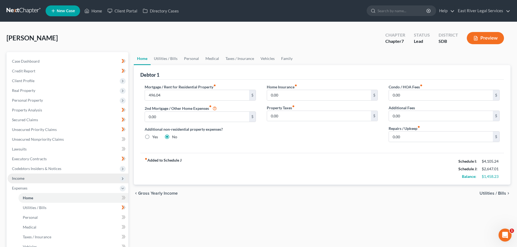
click at [17, 178] on span "Income" at bounding box center [18, 178] width 12 height 5
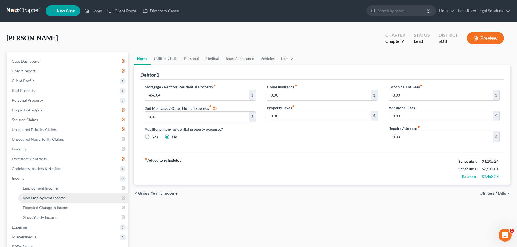
click at [48, 199] on span "Non Employment Income" at bounding box center [44, 198] width 43 height 5
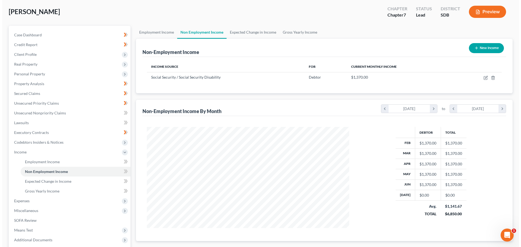
scroll to position [26, 0]
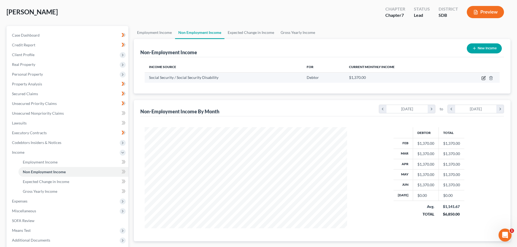
click at [482, 77] on icon "button" at bounding box center [483, 78] width 4 height 4
select select "4"
select select "0"
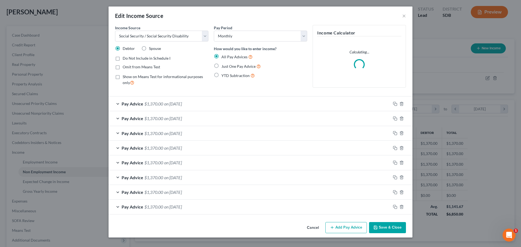
scroll to position [102, 215]
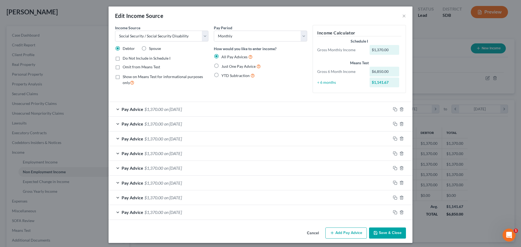
click at [338, 233] on button "Add Pay Advice" at bounding box center [345, 233] width 41 height 11
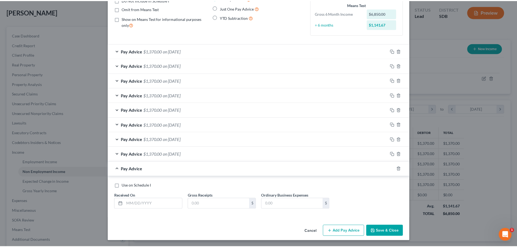
scroll to position [59, 0]
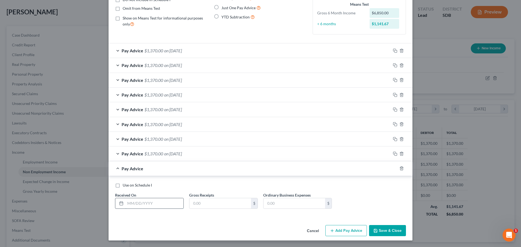
click at [127, 206] on input "text" at bounding box center [154, 203] width 58 height 10
type input "[DATE]"
type input "1,370.00"
click at [389, 231] on button "Save & Close" at bounding box center [387, 230] width 37 height 11
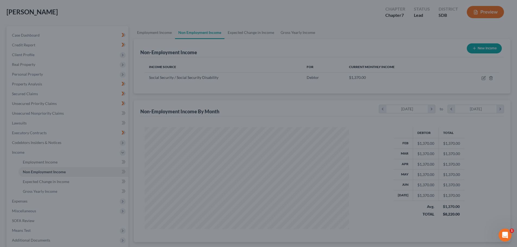
scroll to position [271091, 270979]
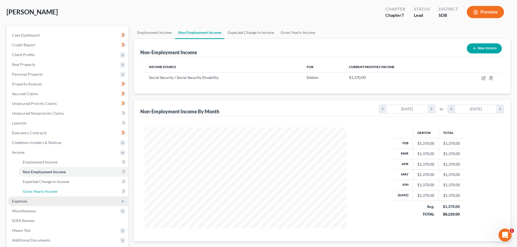
drag, startPoint x: 52, startPoint y: 192, endPoint x: 56, endPoint y: 197, distance: 5.8
click at [52, 192] on span "Gross Yearly Income" at bounding box center [40, 191] width 34 height 5
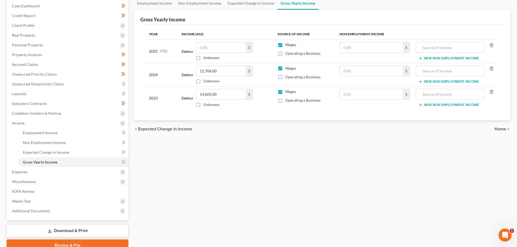
scroll to position [80, 0]
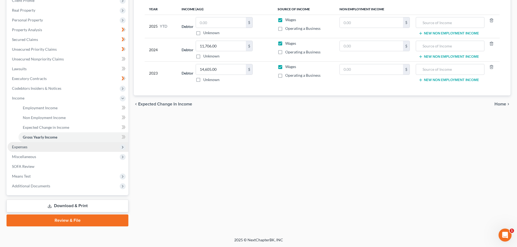
click at [19, 149] on span "Expenses" at bounding box center [19, 147] width 15 height 5
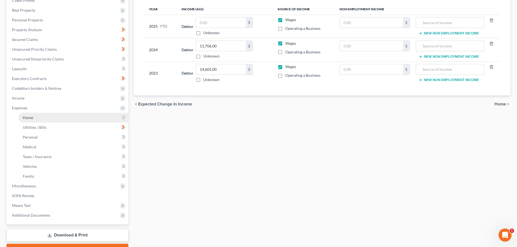
drag, startPoint x: 30, startPoint y: 117, endPoint x: 54, endPoint y: 122, distance: 24.3
click at [30, 117] on span "Home" at bounding box center [28, 117] width 10 height 5
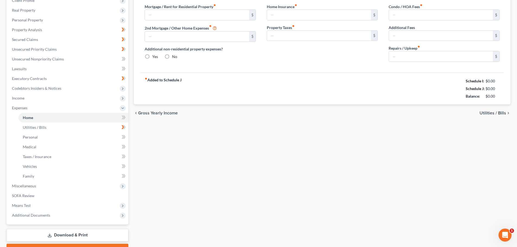
scroll to position [1, 0]
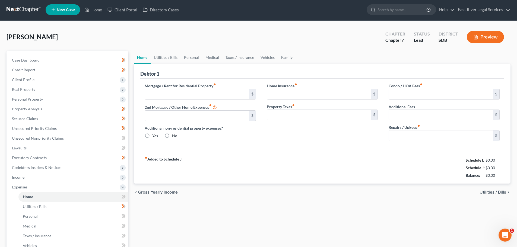
type input "496.04"
type input "0.00"
radio input "true"
type input "0.00"
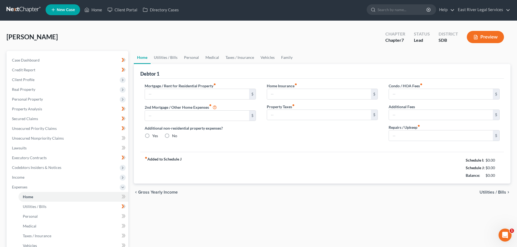
type input "0.00"
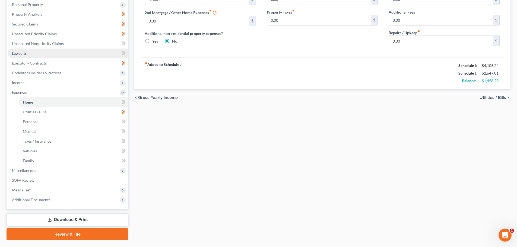
scroll to position [108, 0]
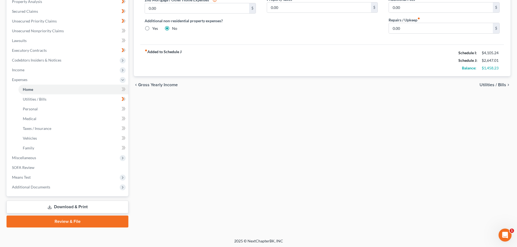
click at [384, 159] on div "Home Utilities / Bills Personal Medical Taxes / Insurance Vehicles Family Debto…" at bounding box center [322, 86] width 382 height 284
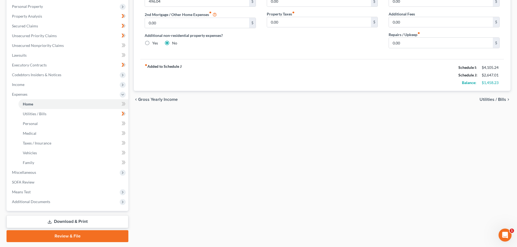
scroll to position [81, 0]
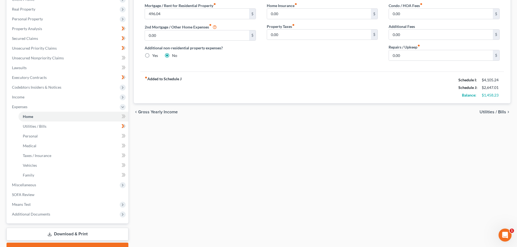
click at [439, 146] on div "Home Utilities / Bills Personal Medical Taxes / Insurance Vehicles Family Debto…" at bounding box center [322, 113] width 382 height 284
click at [486, 112] on span "Utilities / Bills" at bounding box center [492, 112] width 27 height 4
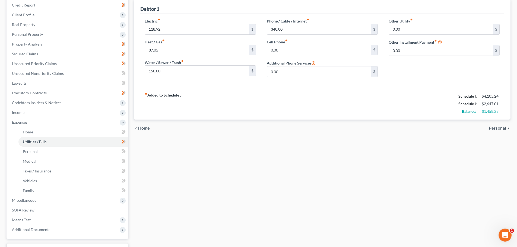
scroll to position [81, 0]
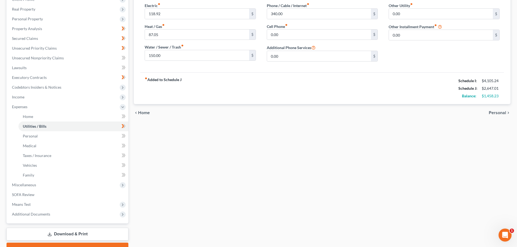
click at [501, 112] on span "Personal" at bounding box center [496, 113] width 17 height 4
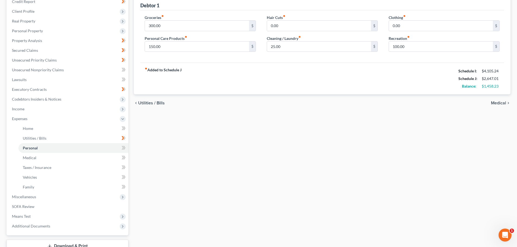
scroll to position [81, 0]
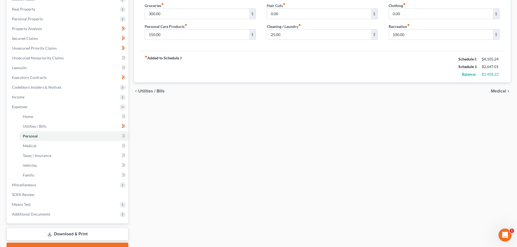
click at [495, 91] on span "Medical" at bounding box center [498, 91] width 15 height 4
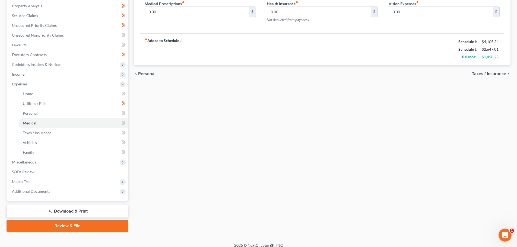
scroll to position [108, 0]
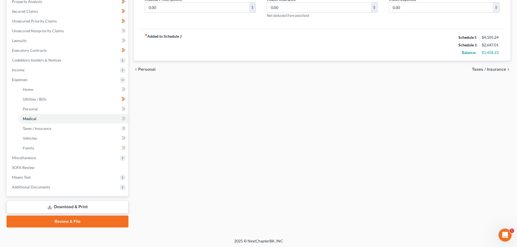
click at [310, 133] on div "Home Utilities / Bills Personal Medical Taxes / Insurance Vehicles Family Debto…" at bounding box center [322, 86] width 382 height 284
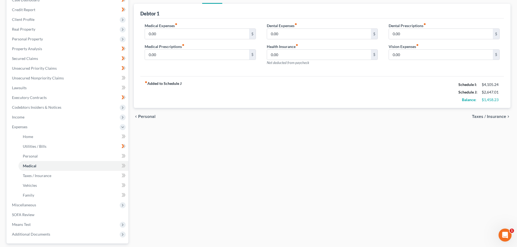
scroll to position [0, 0]
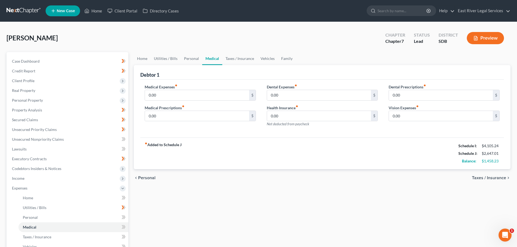
click at [481, 178] on span "Taxes / Insurance" at bounding box center [489, 178] width 34 height 4
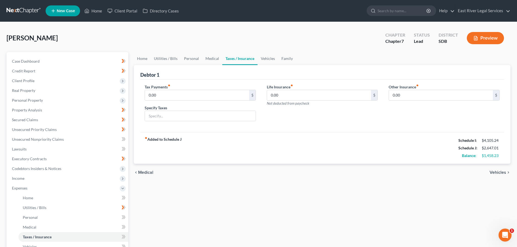
click at [495, 171] on span "Vehicles" at bounding box center [497, 172] width 17 height 4
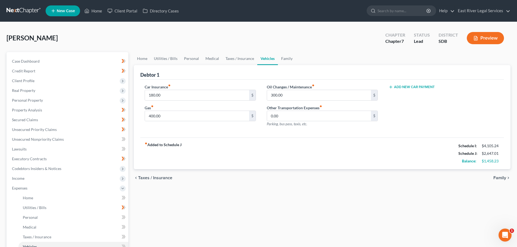
click at [499, 179] on span "Family" at bounding box center [499, 178] width 13 height 4
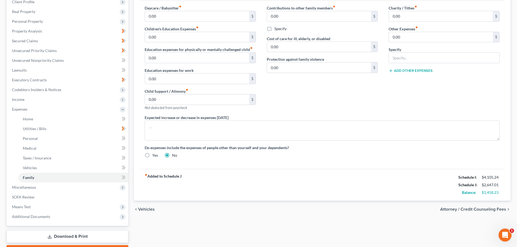
scroll to position [81, 0]
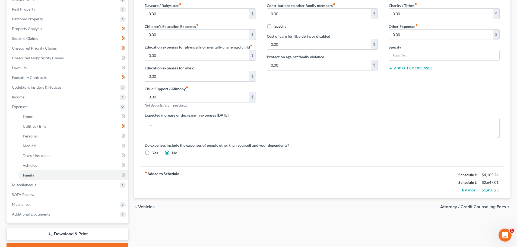
click at [485, 209] on span "Attorney / Credit Counseling Fees" at bounding box center [473, 207] width 66 height 4
select select "0"
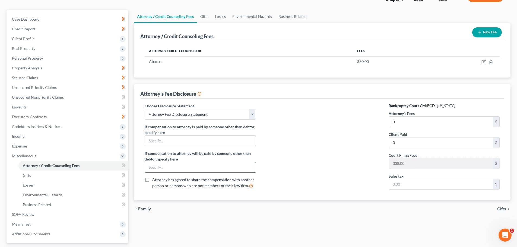
scroll to position [90, 0]
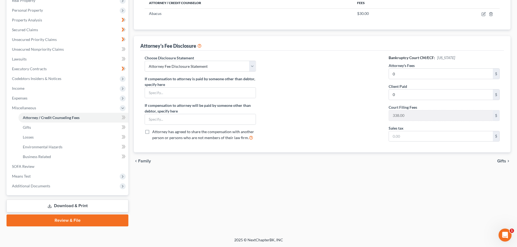
drag, startPoint x: 370, startPoint y: 183, endPoint x: 284, endPoint y: 169, distance: 87.3
click at [372, 183] on div "Attorney / Credit Counseling Fees Gifts Losses Environmental Hazards Business R…" at bounding box center [322, 94] width 382 height 264
click at [273, 205] on div "Attorney / Credit Counseling Fees Gifts Losses Environmental Hazards Business R…" at bounding box center [322, 94] width 382 height 264
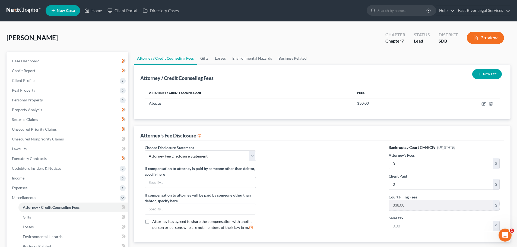
scroll to position [0, 0]
click at [107, 34] on div "[PERSON_NAME] Upgraded Chapter Chapter 7 Status Lead District SDB Preview" at bounding box center [259, 40] width 504 height 24
click at [95, 12] on link "Home" at bounding box center [93, 11] width 23 height 10
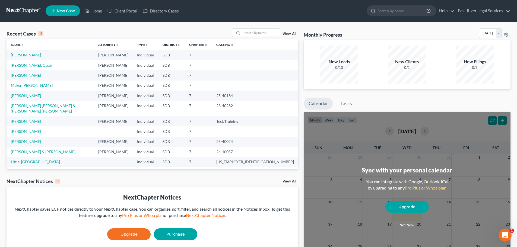
click at [26, 79] on td "[PERSON_NAME]" at bounding box center [50, 75] width 87 height 10
drag, startPoint x: 29, startPoint y: 145, endPoint x: 213, endPoint y: 174, distance: 187.0
click at [213, 178] on div "NextChapter Notices 0 View All" at bounding box center [153, 182] width 292 height 9
click at [290, 34] on link "View All" at bounding box center [289, 34] width 14 height 4
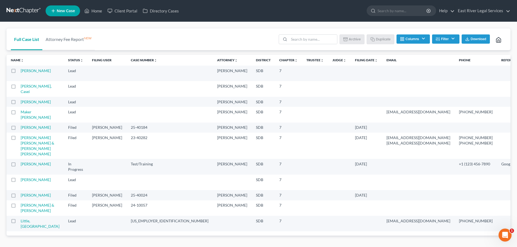
click at [18, 139] on label at bounding box center [18, 139] width 0 height 0
click at [21, 139] on input "checkbox" at bounding box center [23, 137] width 4 height 4
checkbox input "true"
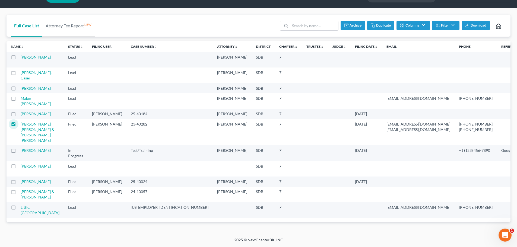
scroll to position [108, 0]
click at [18, 183] on label at bounding box center [18, 183] width 0 height 0
click at [21, 179] on input "checkbox" at bounding box center [23, 181] width 4 height 4
checkbox input "true"
click at [18, 193] on label at bounding box center [18, 193] width 0 height 0
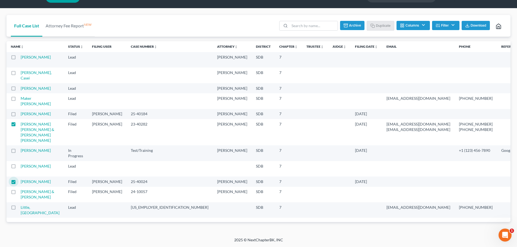
click at [21, 190] on input "checkbox" at bounding box center [23, 191] width 4 height 4
checkbox input "true"
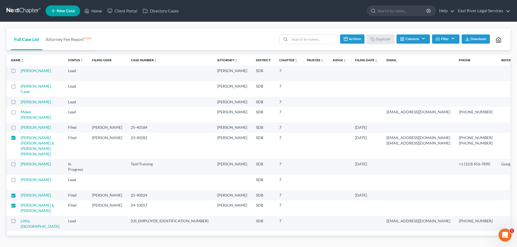
click at [356, 40] on button "Archive" at bounding box center [352, 38] width 24 height 9
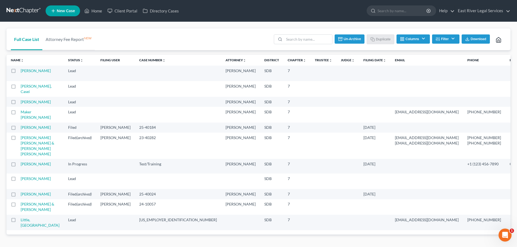
checkbox input "false"
click at [99, 11] on link "Home" at bounding box center [93, 11] width 23 height 10
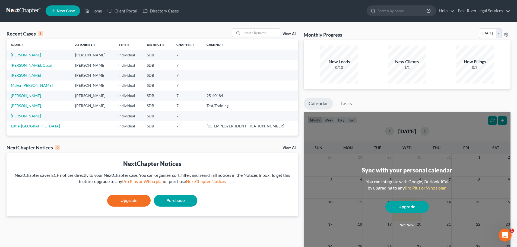
click at [25, 125] on link "Little, [GEOGRAPHIC_DATA]" at bounding box center [35, 126] width 49 height 5
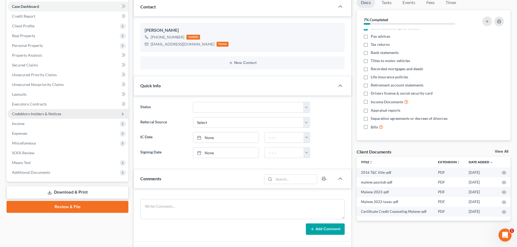
scroll to position [54, 0]
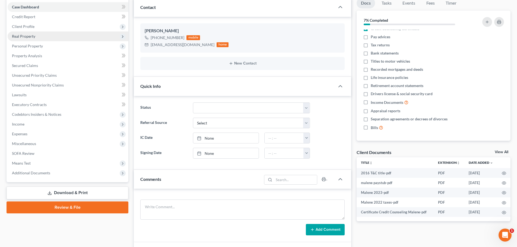
click at [27, 36] on span "Real Property" at bounding box center [23, 36] width 23 height 5
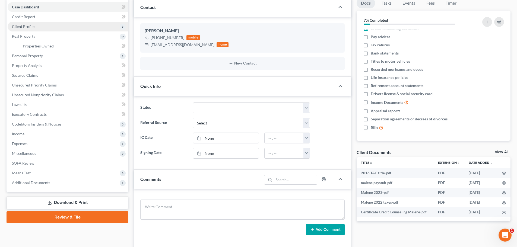
click at [27, 28] on span "Client Profile" at bounding box center [23, 26] width 23 height 5
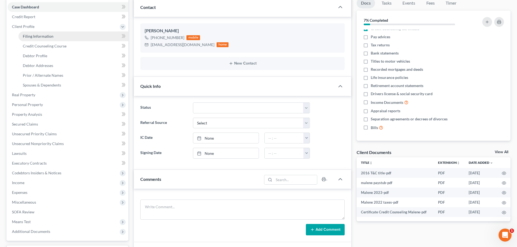
click at [35, 36] on span "Filing Information" at bounding box center [38, 36] width 31 height 5
select select "1"
select select "0"
select select "73"
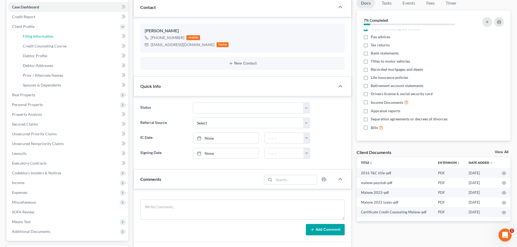
select select "43"
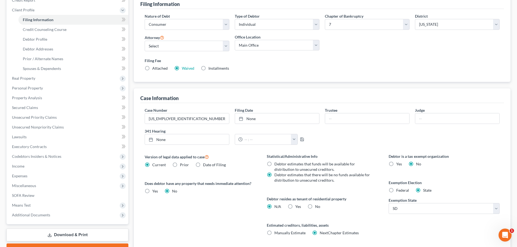
scroll to position [110, 0]
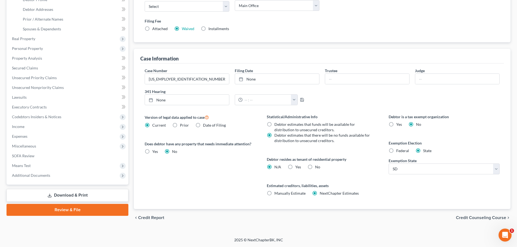
click at [464, 217] on span "Credit Counseling Course" at bounding box center [481, 218] width 50 height 4
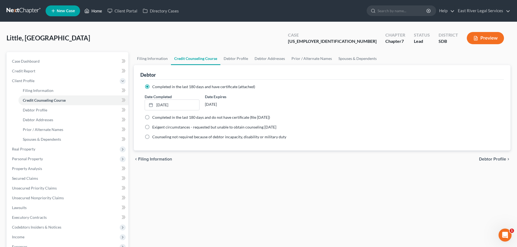
click at [97, 12] on link "Home" at bounding box center [93, 11] width 23 height 10
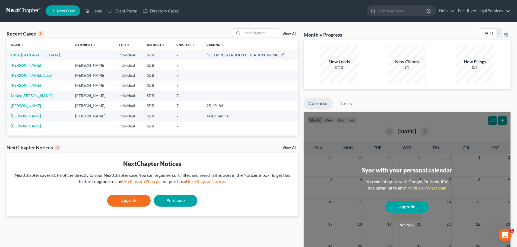
click at [291, 33] on link "View All" at bounding box center [289, 34] width 14 height 4
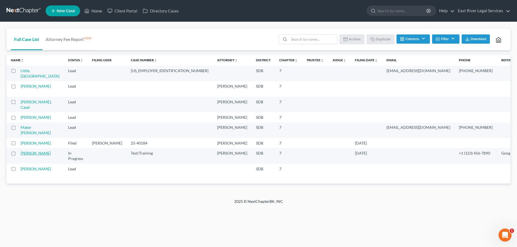
scroll to position [32, 0]
click at [18, 72] on label at bounding box center [18, 72] width 0 height 0
click at [21, 68] on input "checkbox" at bounding box center [23, 70] width 4 height 4
click at [356, 34] on button "Archive" at bounding box center [352, 38] width 24 height 9
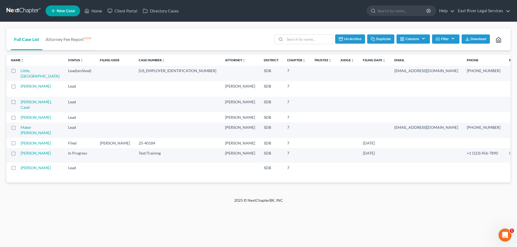
checkbox input "false"
click at [93, 11] on link "Home" at bounding box center [93, 11] width 23 height 10
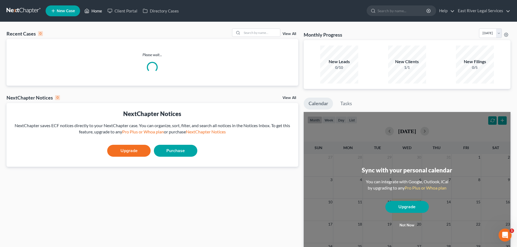
scroll to position [27, 0]
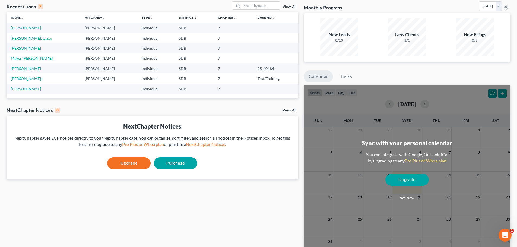
click at [26, 89] on link "[PERSON_NAME]" at bounding box center [26, 89] width 30 height 5
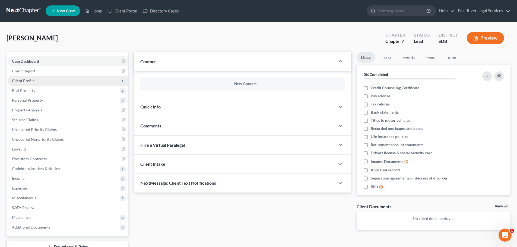
click at [32, 79] on span "Client Profile" at bounding box center [23, 80] width 23 height 5
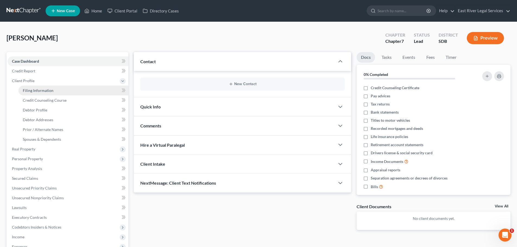
click at [40, 91] on span "Filing Information" at bounding box center [38, 90] width 31 height 5
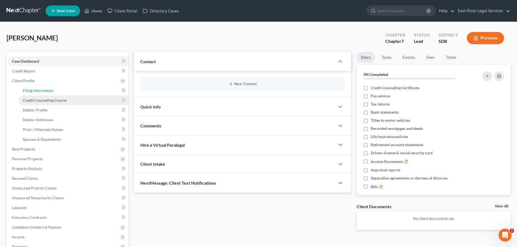
select select "1"
select select "0"
select select "73"
select select "43"
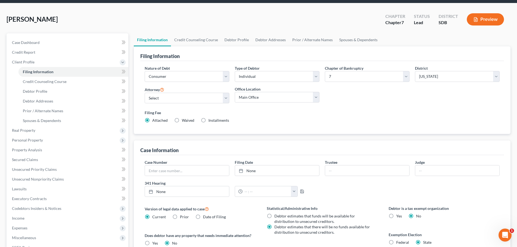
scroll to position [108, 0]
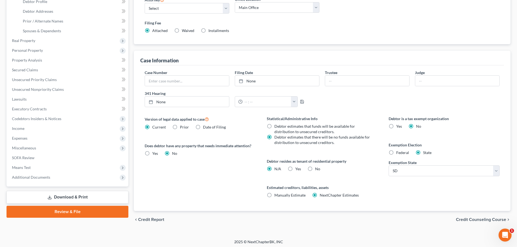
click at [468, 220] on span "Credit Counseling Course" at bounding box center [481, 219] width 50 height 4
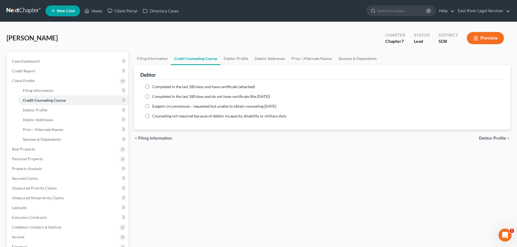
click at [498, 139] on span "Debtor Profile" at bounding box center [492, 138] width 27 height 4
select select "3"
select select "1"
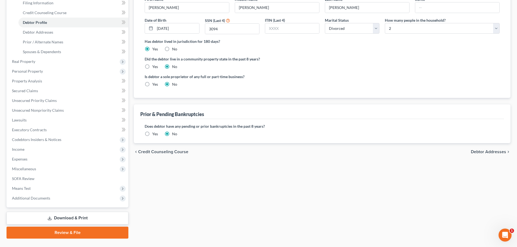
scroll to position [100, 0]
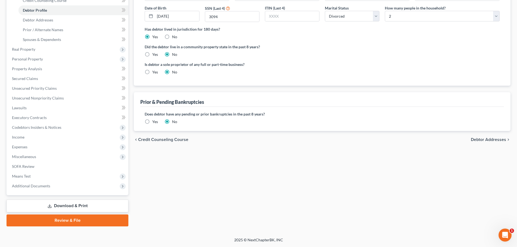
click at [477, 140] on span "Debtor Addresses" at bounding box center [488, 139] width 35 height 4
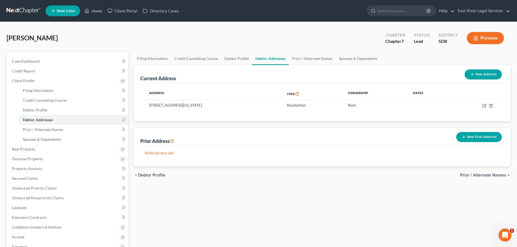
click at [493, 175] on span "Prior / Alternate Names" at bounding box center [483, 175] width 46 height 4
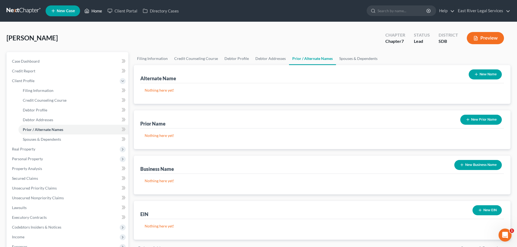
click at [99, 12] on link "Home" at bounding box center [93, 11] width 23 height 10
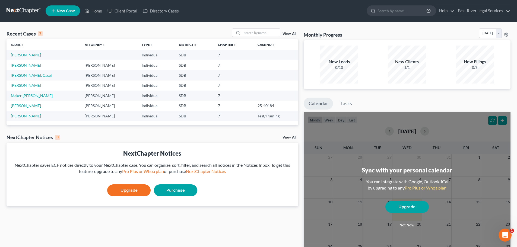
click at [291, 33] on link "View All" at bounding box center [289, 34] width 14 height 4
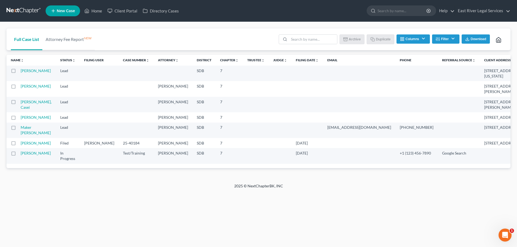
scroll to position [0, 0]
click at [18, 72] on label at bounding box center [18, 72] width 0 height 0
click at [20, 72] on input "checkbox" at bounding box center [22, 70] width 4 height 4
click at [356, 38] on button "Archive" at bounding box center [352, 38] width 24 height 9
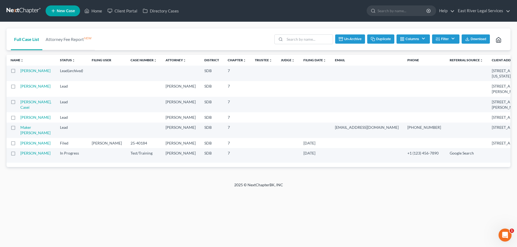
checkbox input "false"
click at [99, 10] on link "Home" at bounding box center [93, 11] width 23 height 10
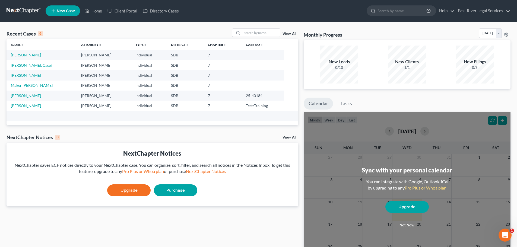
click at [404, 69] on div "1/1" at bounding box center [407, 67] width 38 height 5
click at [24, 56] on link "[PERSON_NAME]" at bounding box center [26, 55] width 30 height 5
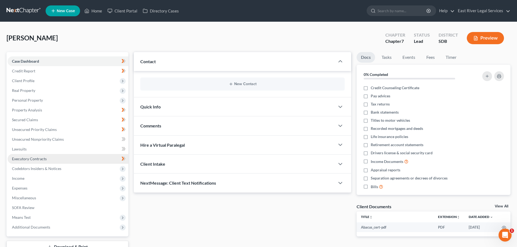
drag, startPoint x: 23, startPoint y: 177, endPoint x: 24, endPoint y: 163, distance: 14.4
click at [23, 177] on span "Income" at bounding box center [18, 178] width 12 height 5
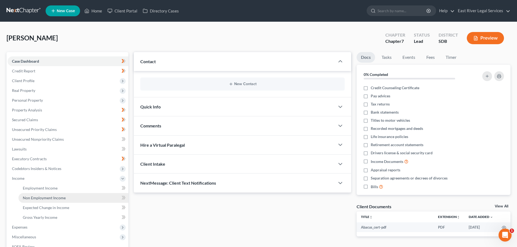
click at [48, 200] on span "Non Employment Income" at bounding box center [44, 198] width 43 height 5
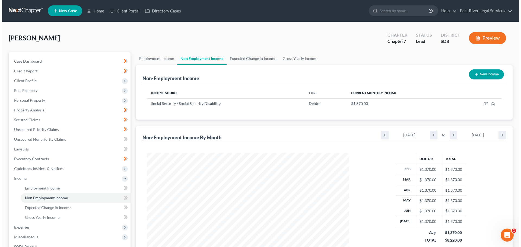
scroll to position [101, 213]
click at [480, 73] on button "New Income" at bounding box center [483, 74] width 35 height 10
select select "0"
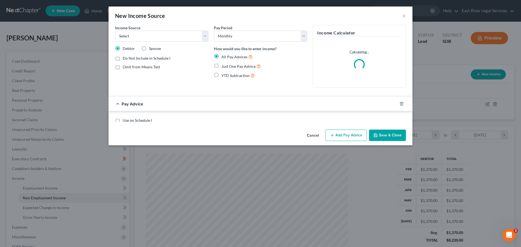
scroll to position [102, 215]
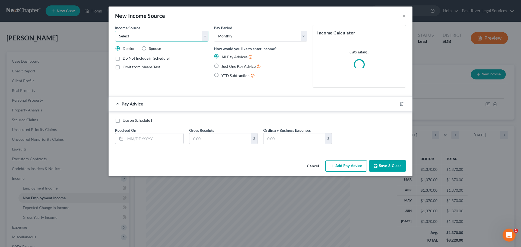
click at [134, 37] on select "Select Unemployment Disability (from employer) Pension Retirement Social Securi…" at bounding box center [161, 36] width 93 height 11
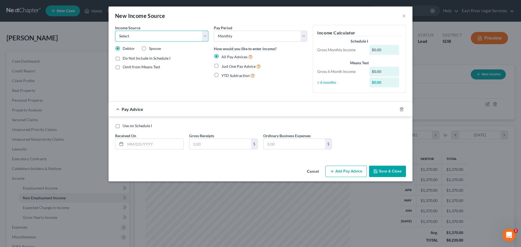
select select "5"
click at [115, 31] on select "Select Unemployment Disability (from employer) Pension Retirement Social Securi…" at bounding box center [161, 36] width 93 height 11
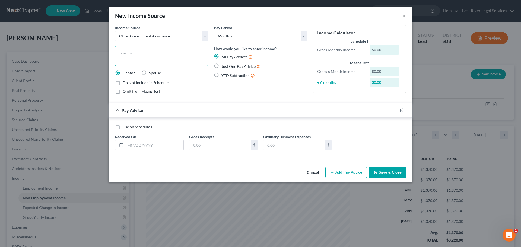
click at [128, 52] on textarea at bounding box center [161, 56] width 93 height 20
click at [202, 55] on textarea "Energy Assistance through" at bounding box center [161, 56] width 93 height 20
type textarea "Energy Assistance through DSS"
click at [131, 145] on input "text" at bounding box center [154, 145] width 58 height 10
type input "[DATE]"
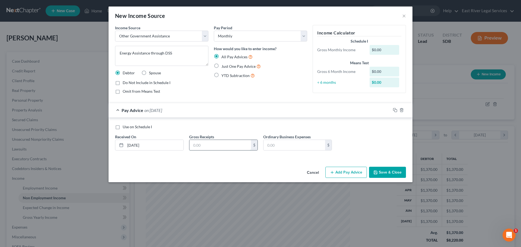
click at [195, 143] on input "text" at bounding box center [220, 145] width 62 height 10
type input "113.37"
click at [345, 170] on button "Add Pay Advice" at bounding box center [345, 172] width 41 height 11
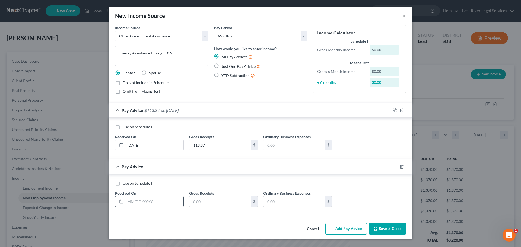
click at [124, 201] on div at bounding box center [120, 201] width 10 height 10
click at [126, 202] on input "text" at bounding box center [154, 201] width 58 height 10
type input "[DATE]"
type input "113.37"
click at [347, 232] on button "Add Pay Advice" at bounding box center [345, 228] width 41 height 11
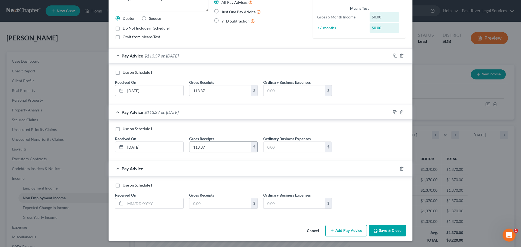
scroll to position [55, 0]
click at [126, 202] on input "text" at bounding box center [154, 203] width 58 height 10
type input "[DATE]"
type input "113.37"
click at [339, 227] on button "Add Pay Advice" at bounding box center [345, 230] width 41 height 11
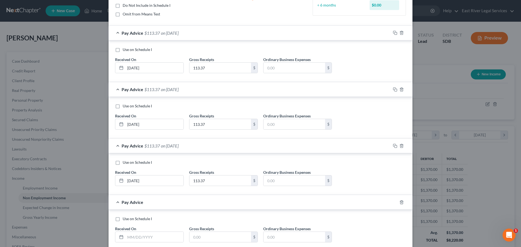
scroll to position [111, 0]
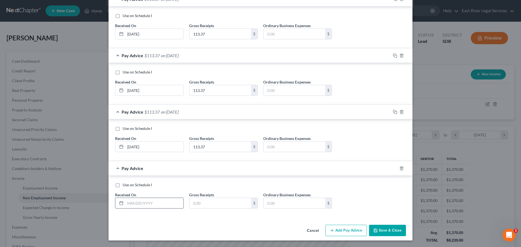
click at [127, 202] on input "text" at bounding box center [154, 203] width 58 height 10
type input "[DATE]"
type input "113.37"
click at [339, 231] on button "Add Pay Advice" at bounding box center [345, 230] width 41 height 11
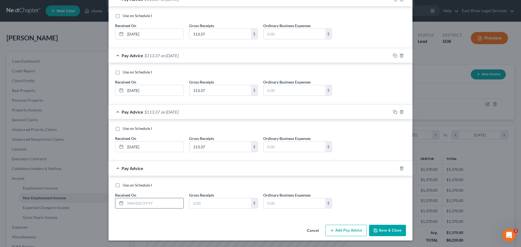
click at [127, 204] on input "text" at bounding box center [154, 203] width 58 height 10
type input "[DATE]"
type input "113.37"
click at [350, 230] on button "Add Pay Advice" at bounding box center [345, 230] width 41 height 11
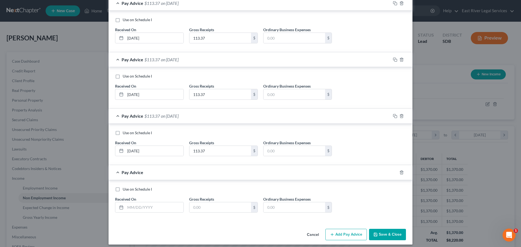
scroll to position [224, 0]
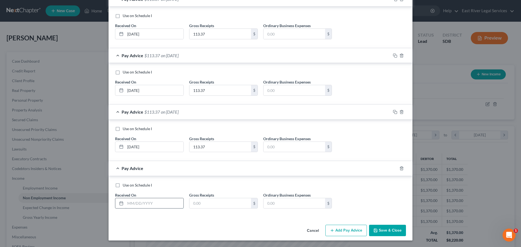
click at [129, 206] on input "text" at bounding box center [154, 203] width 58 height 10
type input "[DATE]"
click at [193, 205] on input "text" at bounding box center [220, 203] width 62 height 10
type input "113.37"
click at [348, 232] on button "Add Pay Advice" at bounding box center [345, 230] width 41 height 11
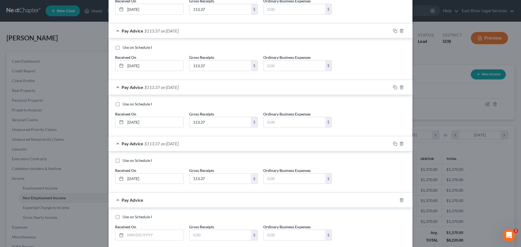
scroll to position [280, 0]
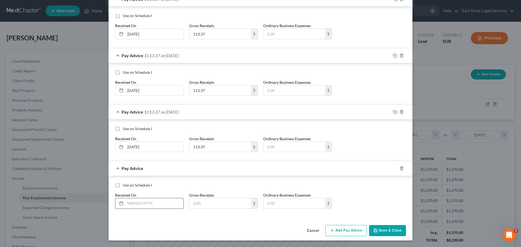
click at [127, 206] on input "text" at bounding box center [154, 203] width 58 height 10
type input "[DATE]"
click at [228, 201] on input "text" at bounding box center [220, 203] width 62 height 10
type input "113.37"
click at [346, 226] on button "Add Pay Advice" at bounding box center [345, 230] width 41 height 11
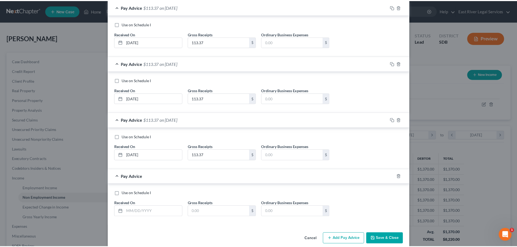
scroll to position [337, 0]
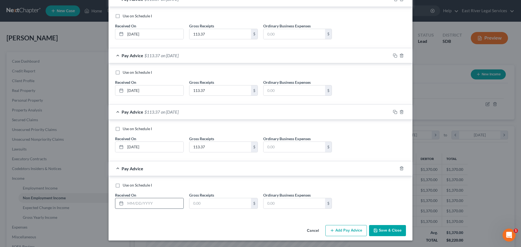
click at [126, 203] on input "text" at bounding box center [154, 203] width 58 height 10
type input "[DATE]"
type input "113.39"
click at [388, 231] on button "Save & Close" at bounding box center [387, 230] width 37 height 11
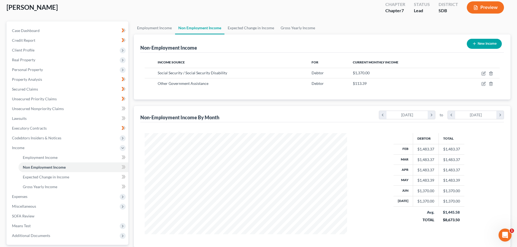
scroll to position [80, 0]
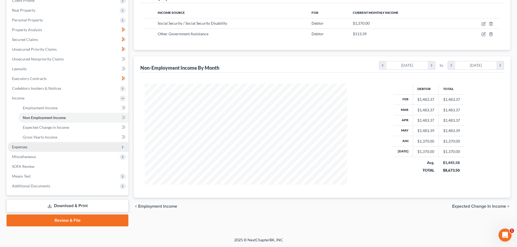
click at [24, 148] on span "Expenses" at bounding box center [19, 147] width 15 height 5
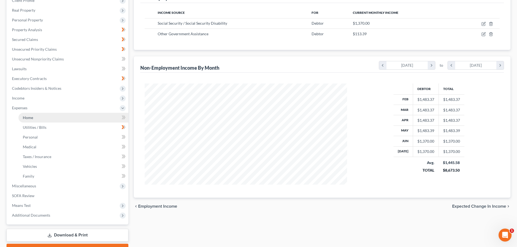
click at [41, 117] on link "Home" at bounding box center [73, 118] width 110 height 10
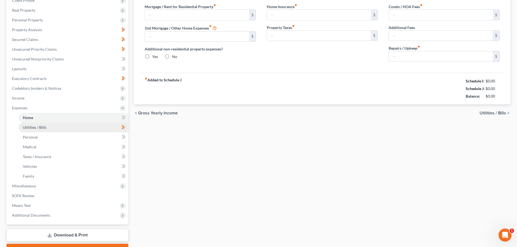
scroll to position [77, 0]
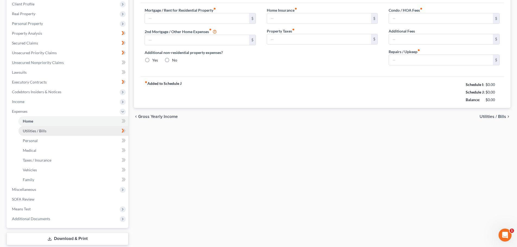
click at [36, 131] on ul "Home Utilities / Bills Personal Medical" at bounding box center [68, 150] width 121 height 68
type input "496.04"
type input "0.00"
radio input "true"
type input "0.00"
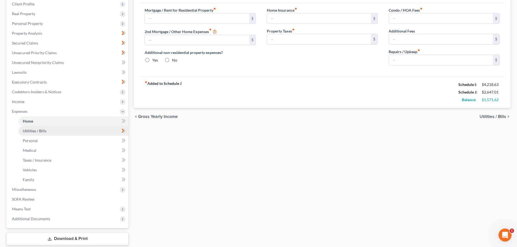
type input "0.00"
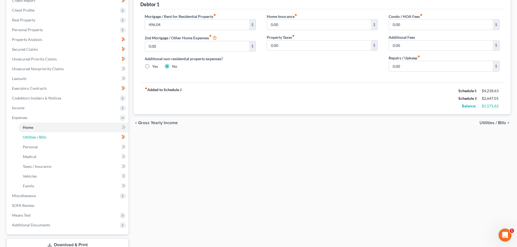
scroll to position [81, 0]
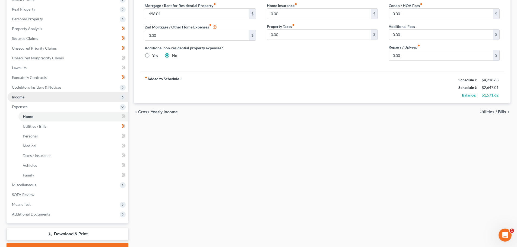
click at [25, 97] on span "Income" at bounding box center [68, 97] width 121 height 10
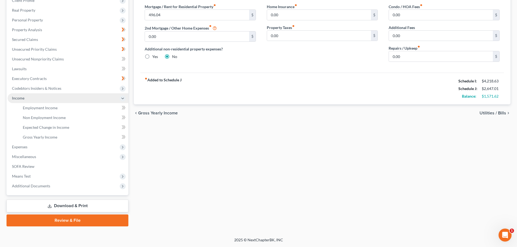
scroll to position [80, 0]
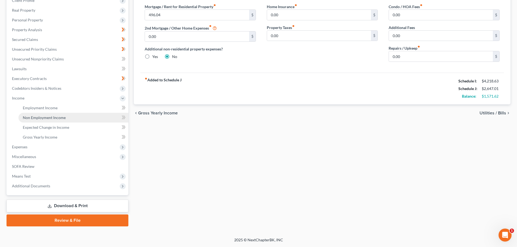
click at [39, 120] on link "Non Employment Income" at bounding box center [73, 118] width 110 height 10
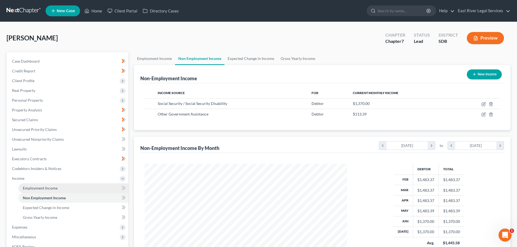
click at [44, 188] on span "Employment Income" at bounding box center [40, 188] width 35 height 5
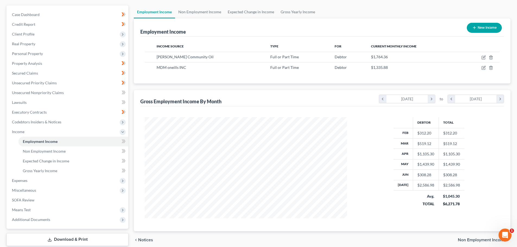
scroll to position [54, 0]
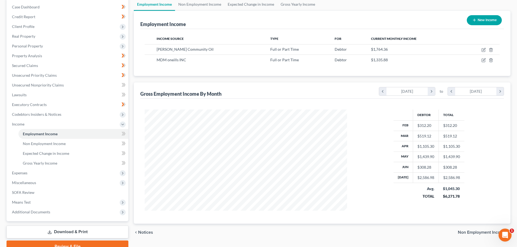
click at [479, 200] on div "Debtor Total Feb $312.20 $312.20 Mar $519.12 $519.12 Apr $1,105.30 $1,105.30 Ma…" at bounding box center [428, 160] width 152 height 101
click at [46, 143] on span "Non Employment Income" at bounding box center [44, 143] width 43 height 5
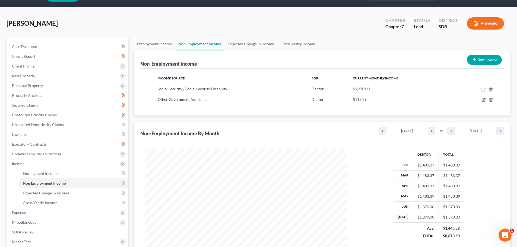
scroll to position [54, 0]
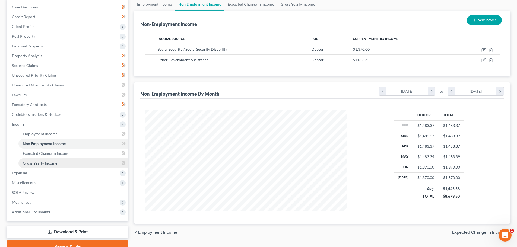
click at [48, 164] on span "Gross Yearly Income" at bounding box center [40, 163] width 34 height 5
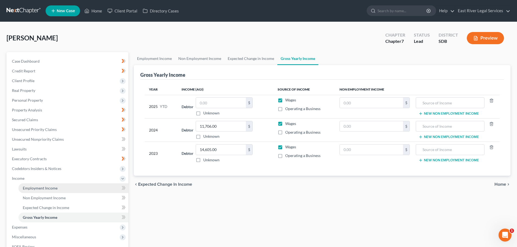
click at [45, 187] on span "Employment Income" at bounding box center [40, 188] width 35 height 5
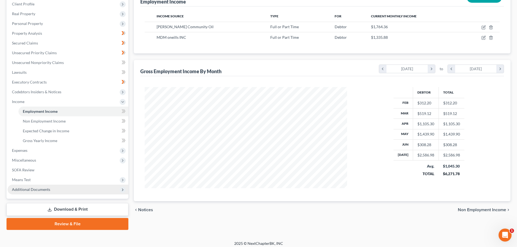
scroll to position [80, 0]
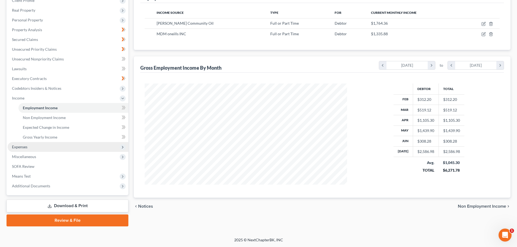
click at [23, 147] on span "Expenses" at bounding box center [19, 147] width 15 height 5
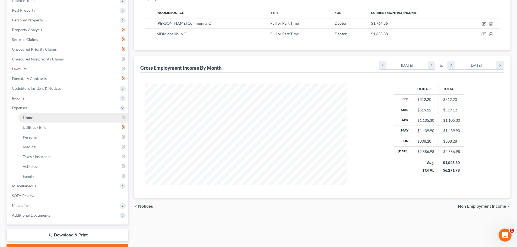
click at [23, 117] on span "Home" at bounding box center [28, 117] width 10 height 5
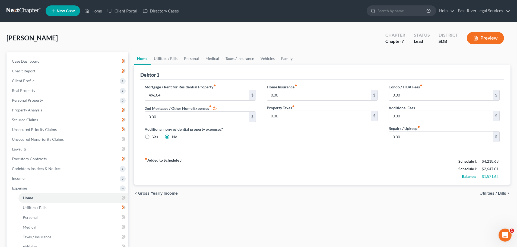
click at [311, 172] on div "fiber_manual_record Added to Schedule J Schedule I: $4,218.63 Schedule J: $2,64…" at bounding box center [321, 169] width 363 height 32
click at [186, 97] on input "496.04" at bounding box center [197, 95] width 104 height 10
click at [21, 179] on span "Income" at bounding box center [18, 178] width 12 height 5
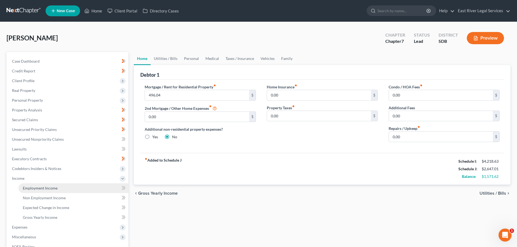
click at [33, 188] on span "Employment Income" at bounding box center [40, 188] width 35 height 5
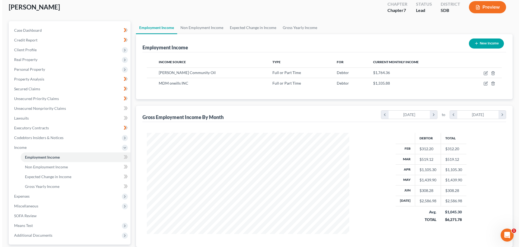
scroll to position [80, 0]
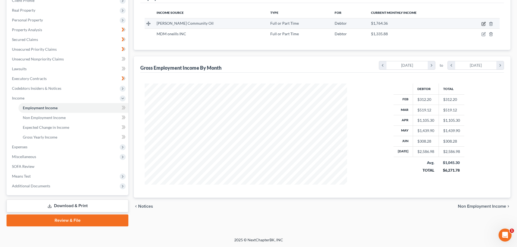
click at [482, 24] on icon "button" at bounding box center [483, 24] width 4 height 4
select select "0"
select select "43"
select select "2"
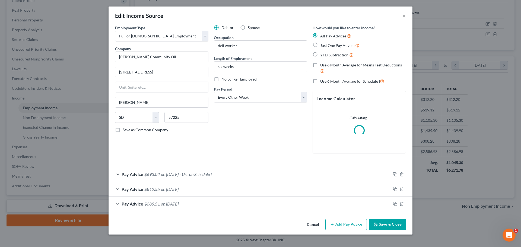
scroll to position [102, 215]
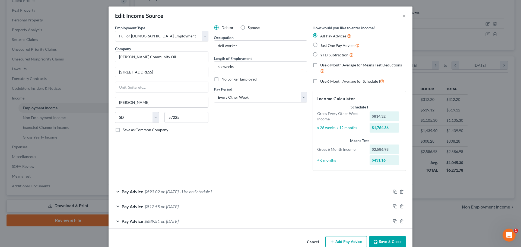
click at [261, 162] on div "Debtor Spouse Occupation deli worker Length of Employment six weeks No Longer E…" at bounding box center [260, 100] width 99 height 150
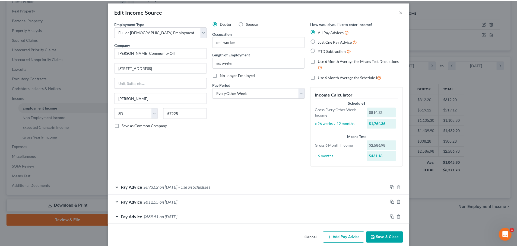
scroll to position [0, 0]
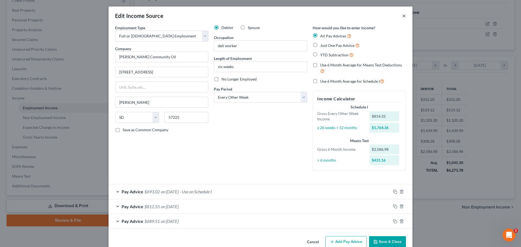
click at [402, 16] on button "×" at bounding box center [404, 15] width 4 height 7
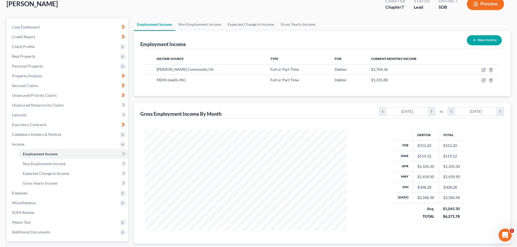
scroll to position [80, 0]
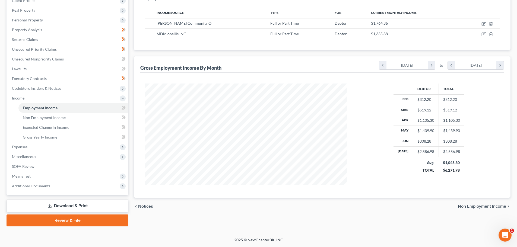
click at [475, 209] on span "Non Employment Income" at bounding box center [482, 206] width 48 height 4
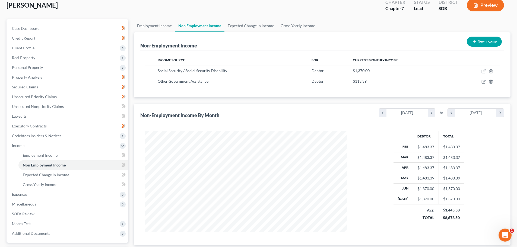
scroll to position [80, 0]
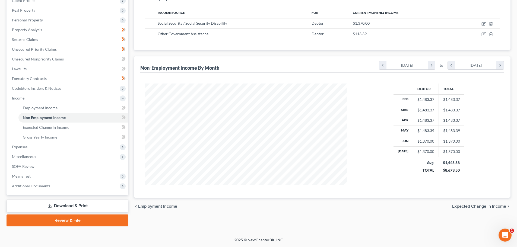
click at [160, 208] on span "Employment Income" at bounding box center [157, 206] width 39 height 4
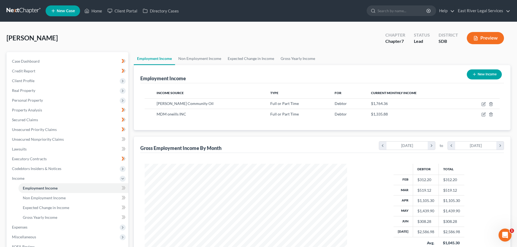
scroll to position [80, 0]
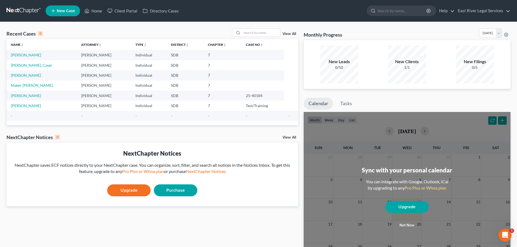
click at [69, 7] on link "New Case" at bounding box center [63, 10] width 34 height 11
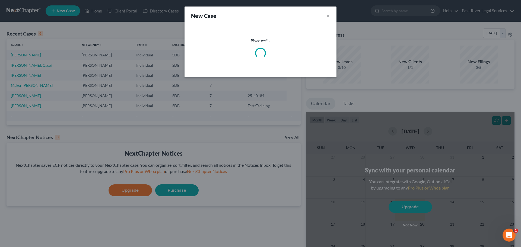
select select "73"
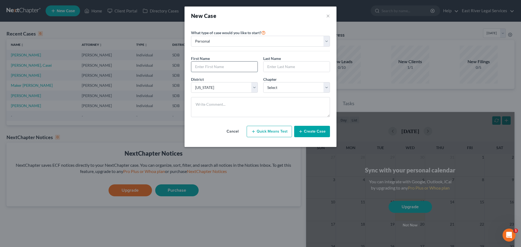
click at [207, 66] on input "text" at bounding box center [224, 67] width 66 height 10
type input "Mary"
type input "Neuroth"
select select "0"
click at [310, 131] on button "Create Case" at bounding box center [312, 131] width 36 height 11
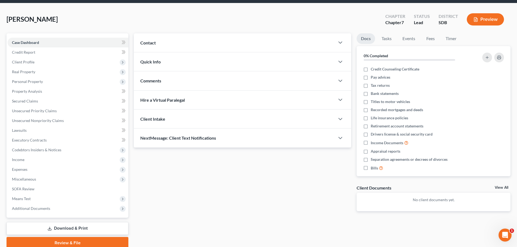
scroll to position [41, 0]
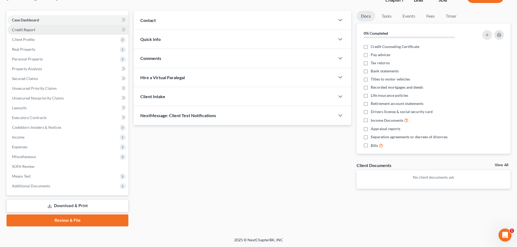
click at [38, 28] on link "Credit Report" at bounding box center [68, 30] width 121 height 10
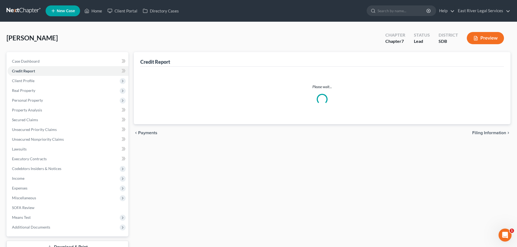
click at [27, 40] on span "Neuroth, Mary" at bounding box center [32, 38] width 51 height 8
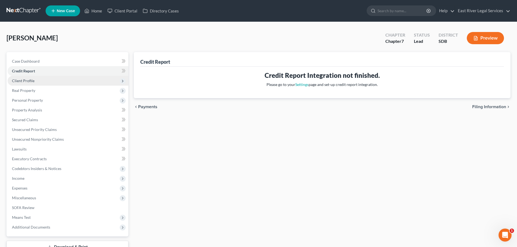
click at [26, 82] on span "Client Profile" at bounding box center [23, 80] width 23 height 5
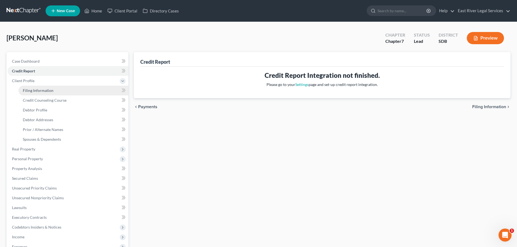
click at [26, 91] on span "Filing Information" at bounding box center [38, 90] width 31 height 5
select select "1"
select select "0"
select select "73"
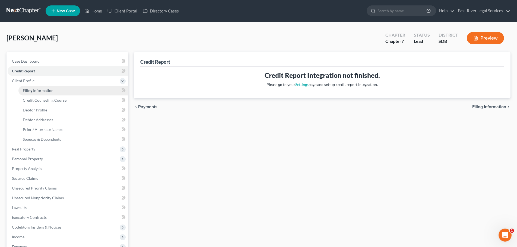
select select "43"
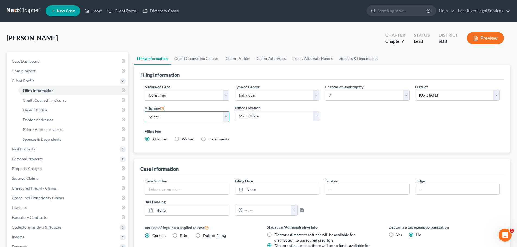
click at [165, 120] on select "Select Lea Wroblewski - SDB Leisa Richards - SDB Ann Knudson - SDB" at bounding box center [187, 116] width 85 height 11
select select "1"
click at [145, 111] on select "Select Lea Wroblewski - SDB Leisa Richards - SDB Ann Knudson - SDB" at bounding box center [187, 116] width 85 height 11
click at [291, 136] on div "Filing Fee Attached Waived Waived Installments Installments" at bounding box center [322, 135] width 355 height 13
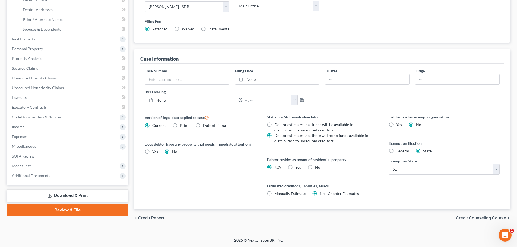
scroll to position [110, 0]
click at [466, 219] on span "Credit Counseling Course" at bounding box center [481, 218] width 50 height 4
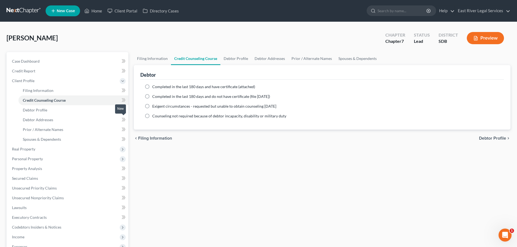
click at [479, 136] on button "Debtor Profile chevron_right" at bounding box center [494, 138] width 31 height 4
select select "0"
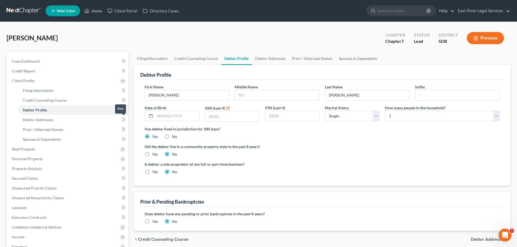
click at [471, 237] on button "Debtor Addresses chevron_right" at bounding box center [491, 239] width 40 height 4
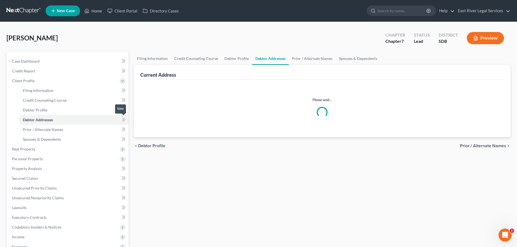
select select "0"
